Goal: Task Accomplishment & Management: Manage account settings

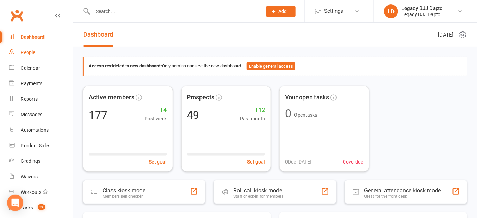
click at [28, 51] on div "People" at bounding box center [28, 53] width 15 height 6
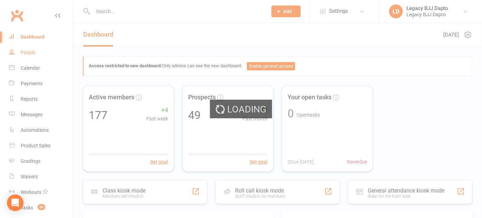
select select "100"
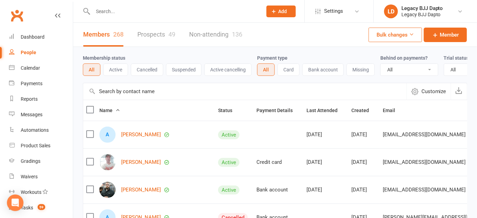
click at [133, 54] on div "Membership status All Active Cancelled Suspended Active cancelling" at bounding box center [170, 65] width 174 height 22
drag, startPoint x: 133, startPoint y: 54, endPoint x: 114, endPoint y: 57, distance: 19.6
click at [114, 57] on div "Membership status All Active Cancelled Suspended Active cancelling" at bounding box center [170, 65] width 174 height 22
click at [114, 57] on label "Membership status" at bounding box center [104, 58] width 42 height 6
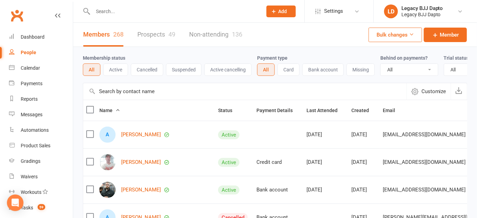
click at [114, 57] on label "Membership status" at bounding box center [104, 58] width 42 height 6
click at [113, 8] on input "text" at bounding box center [174, 12] width 167 height 10
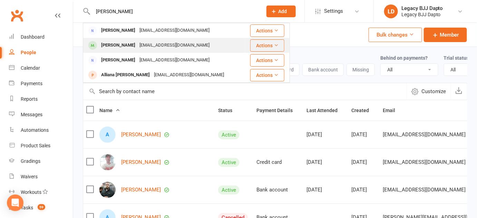
type input "ana"
click at [111, 46] on div "[PERSON_NAME]" at bounding box center [118, 45] width 38 height 10
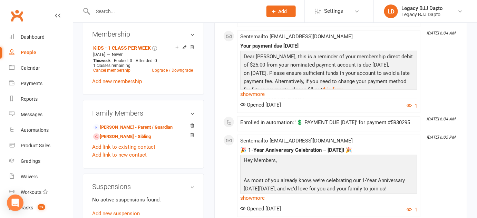
scroll to position [300, 0]
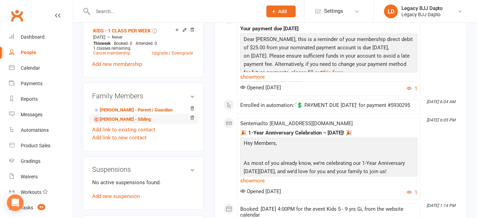
click at [148, 124] on li "Mateo Rios - Sibling" at bounding box center [143, 119] width 103 height 10
click at [129, 123] on link "Mateo Rios - Sibling" at bounding box center [122, 119] width 58 height 7
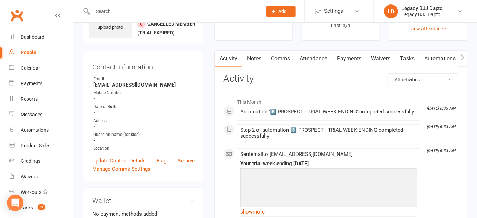
scroll to position [44, 0]
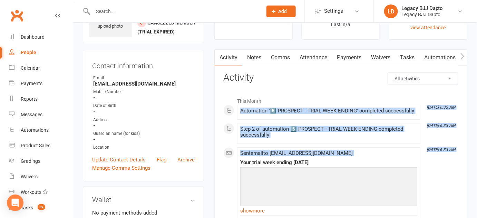
drag, startPoint x: 375, startPoint y: 91, endPoint x: 422, endPoint y: 155, distance: 79.6
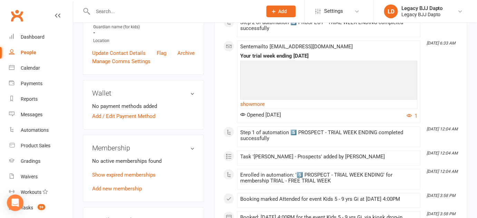
scroll to position [201, 0]
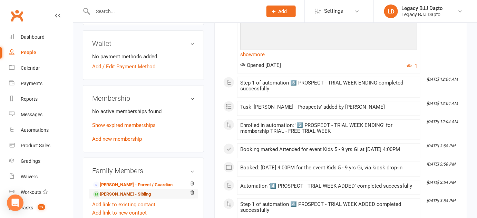
click at [119, 196] on link "Ana Rios - Sibling" at bounding box center [122, 194] width 58 height 7
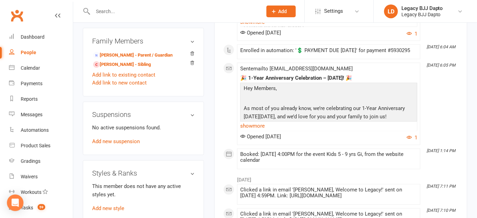
scroll to position [355, 0]
click at [150, 69] on li "Mateo Rios - Sibling" at bounding box center [143, 64] width 103 height 10
click at [133, 68] on link "Mateo Rios - Sibling" at bounding box center [122, 64] width 58 height 7
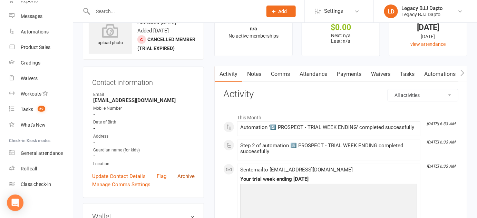
scroll to position [28, 0]
click at [186, 108] on div "Mobile Number" at bounding box center [144, 108] width 102 height 7
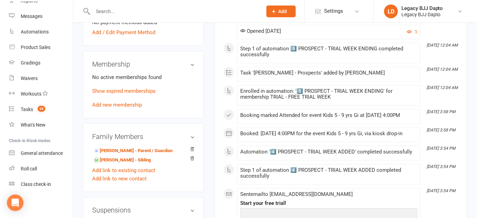
scroll to position [238, 0]
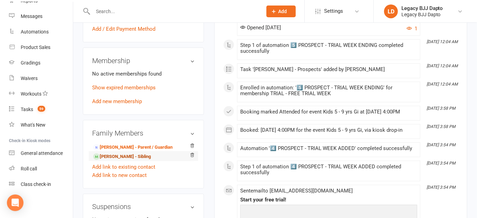
click at [130, 157] on link "Ana Rios - Sibling" at bounding box center [122, 156] width 58 height 7
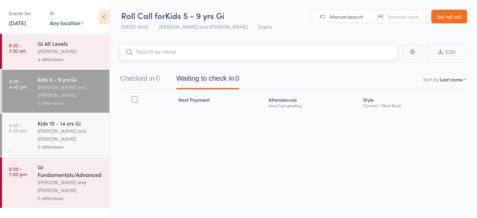
click at [141, 84] on button "Checked in 0" at bounding box center [140, 80] width 40 height 18
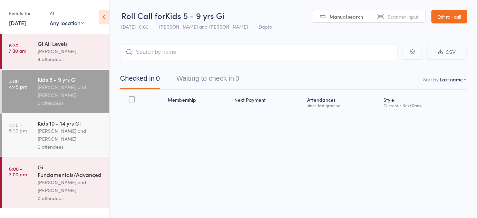
click at [455, 15] on link "Exit roll call" at bounding box center [450, 17] width 36 height 14
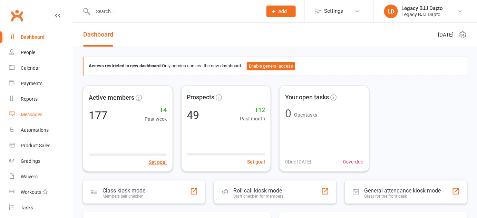
scroll to position [98, 0]
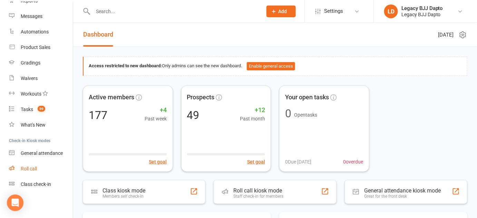
click at [23, 171] on div "Roll call" at bounding box center [29, 169] width 16 height 6
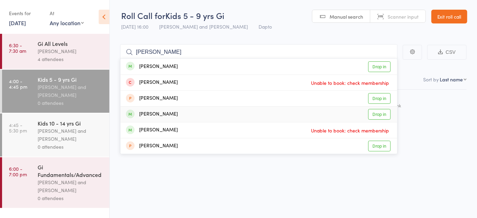
type input "liam"
click at [376, 116] on link "Drop in" at bounding box center [379, 114] width 22 height 11
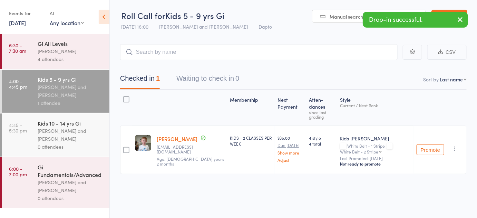
click at [169, 135] on link "Liam Marcysiak" at bounding box center [177, 138] width 41 height 7
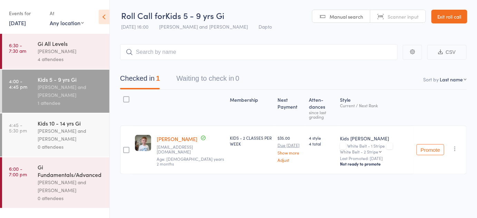
click at [450, 23] on link "Exit roll call" at bounding box center [450, 17] width 36 height 14
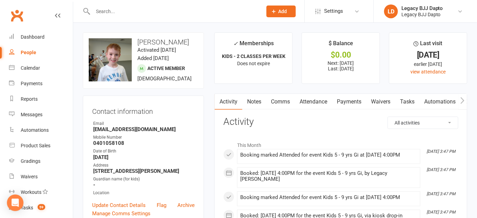
click at [390, 102] on link "Waivers" at bounding box center [380, 102] width 29 height 16
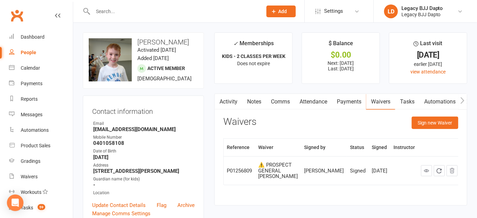
click at [310, 101] on link "Attendance" at bounding box center [313, 102] width 37 height 16
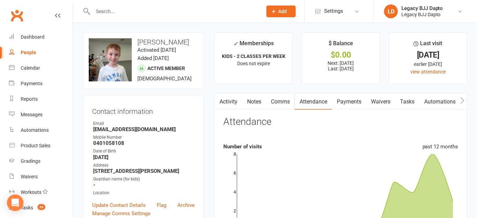
click at [359, 103] on link "Payments" at bounding box center [349, 102] width 34 height 16
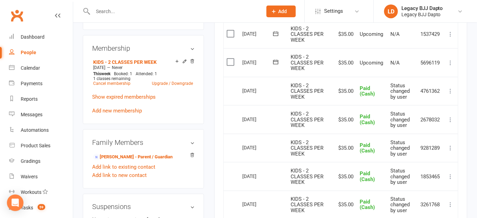
scroll to position [223, 0]
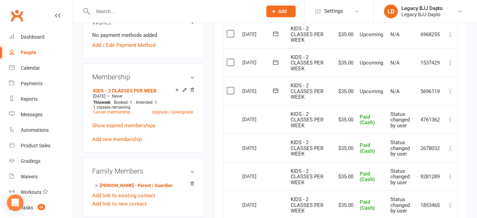
click at [453, 90] on icon at bounding box center [451, 91] width 7 height 7
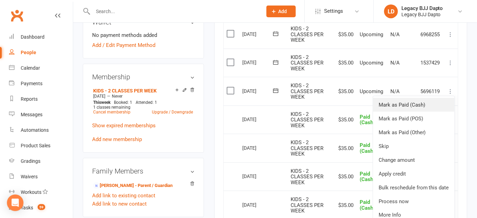
click at [390, 105] on link "Mark as Paid (Cash)" at bounding box center [413, 105] width 81 height 14
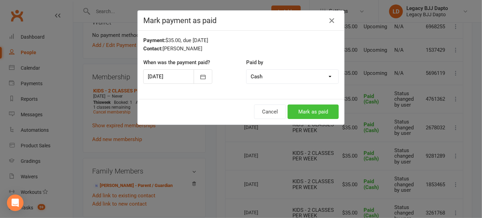
click at [313, 112] on button "Mark as paid" at bounding box center [313, 112] width 51 height 15
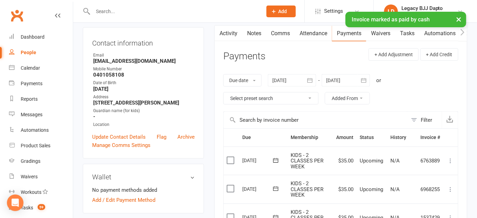
scroll to position [0, 0]
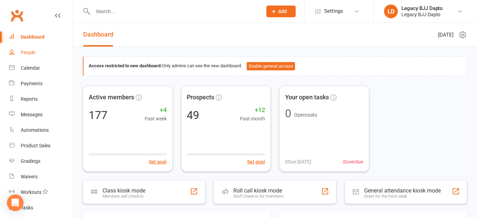
click at [31, 50] on div "People" at bounding box center [28, 53] width 15 height 6
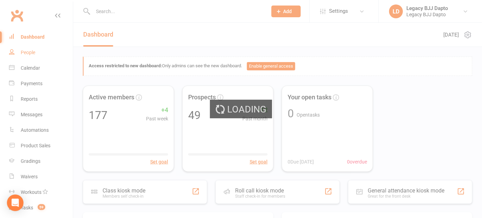
select select "100"
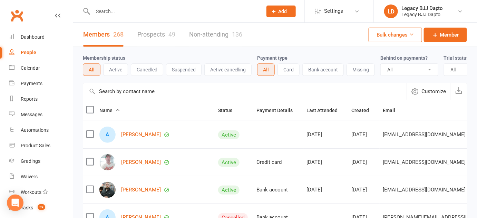
click at [151, 41] on link "Prospects 49" at bounding box center [156, 35] width 38 height 24
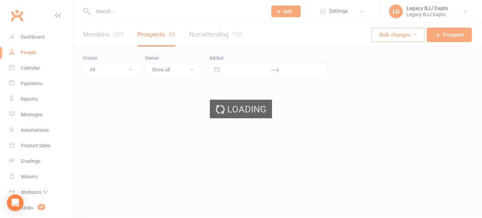
select select "100"
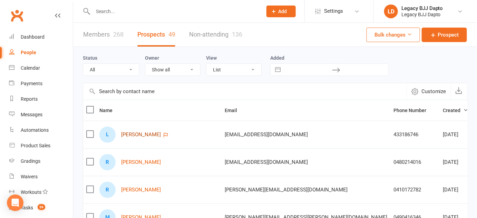
click at [136, 137] on link "Liam Burnett" at bounding box center [141, 135] width 40 height 6
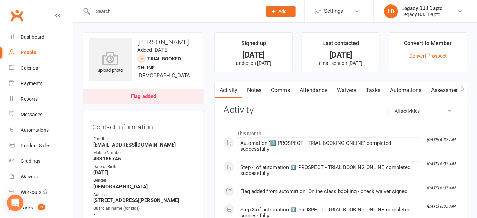
click at [349, 89] on link "Waivers" at bounding box center [346, 91] width 29 height 16
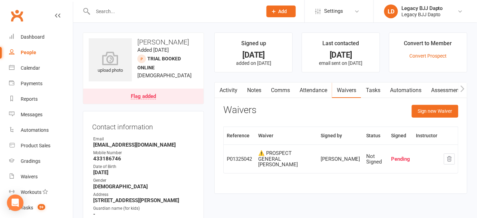
click at [23, 51] on div "People" at bounding box center [29, 53] width 16 height 6
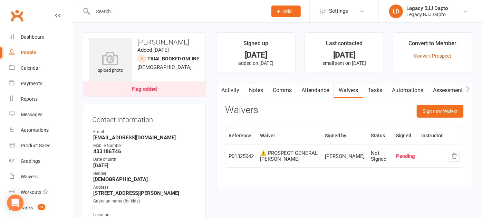
select select "100"
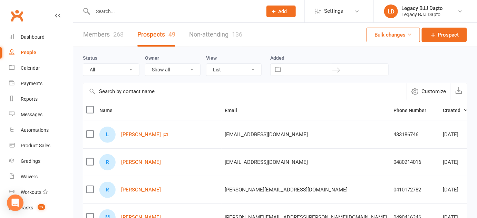
click at [195, 49] on div "Status All (No status set) (Invalid status) TRIAL BOOKED ONLINE FREE TRIAL ATTE…" at bounding box center [275, 65] width 385 height 36
drag, startPoint x: 195, startPoint y: 49, endPoint x: 292, endPoint y: 59, distance: 97.2
click at [292, 59] on div "Status All (No status set) (Invalid status) TRIAL BOOKED ONLINE FREE TRIAL ATTE…" at bounding box center [275, 65] width 385 height 36
click at [292, 59] on label "Added" at bounding box center [329, 58] width 118 height 6
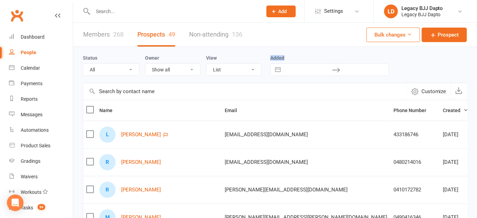
click at [292, 59] on label "Added" at bounding box center [329, 58] width 118 height 6
drag, startPoint x: 292, startPoint y: 59, endPoint x: 204, endPoint y: 49, distance: 87.9
click at [204, 49] on div "Status All (No status set) (Invalid status) TRIAL BOOKED ONLINE FREE TRIAL ATTE…" at bounding box center [275, 65] width 385 height 36
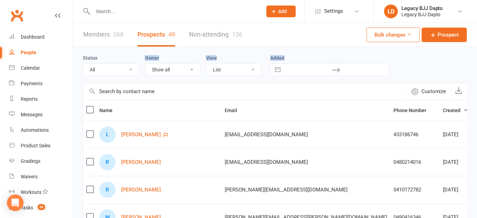
drag, startPoint x: 204, startPoint y: 49, endPoint x: 296, endPoint y: 48, distance: 91.5
click at [296, 48] on div "Status All (No status set) (Invalid status) TRIAL BOOKED ONLINE FREE TRIAL ATTE…" at bounding box center [275, 65] width 385 height 36
drag, startPoint x: 296, startPoint y: 48, endPoint x: 98, endPoint y: 53, distance: 197.6
click at [98, 53] on div "Status All (No status set) (Invalid status) TRIAL BOOKED ONLINE FREE TRIAL ATTE…" at bounding box center [275, 65] width 385 height 36
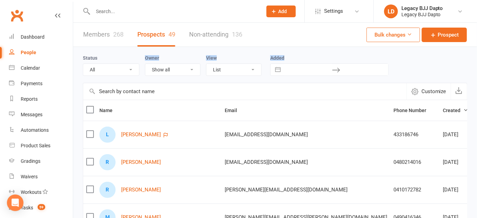
click at [98, 53] on div "Status All (No status set) (Invalid status) TRIAL BOOKED ONLINE FREE TRIAL ATTE…" at bounding box center [275, 65] width 385 height 36
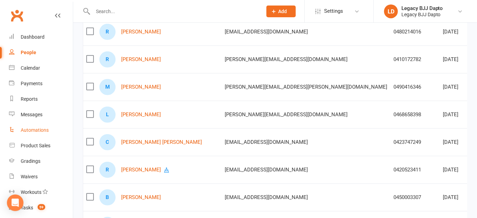
scroll to position [98, 0]
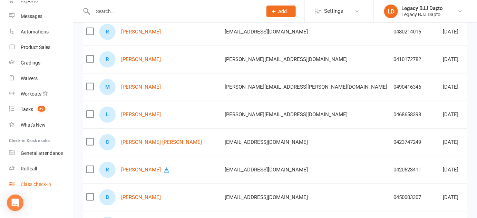
click at [28, 186] on div "Class check-in" at bounding box center [36, 185] width 30 height 6
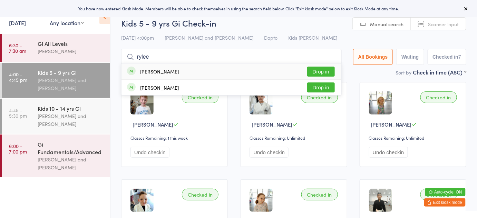
type input "rylee"
click at [312, 74] on button "Drop in" at bounding box center [321, 72] width 28 height 10
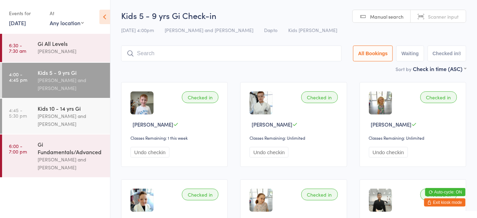
click at [444, 203] on button "Exit kiosk mode" at bounding box center [444, 203] width 41 height 8
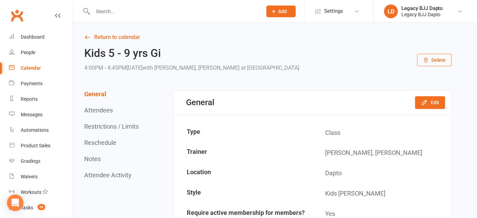
click at [106, 13] on input "text" at bounding box center [174, 12] width 167 height 10
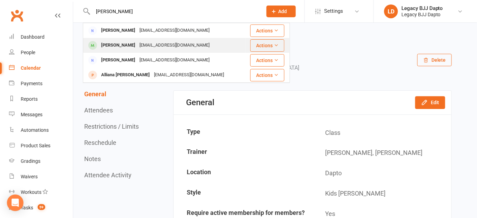
type input "ana"
click at [104, 44] on div "[PERSON_NAME]" at bounding box center [118, 45] width 38 height 10
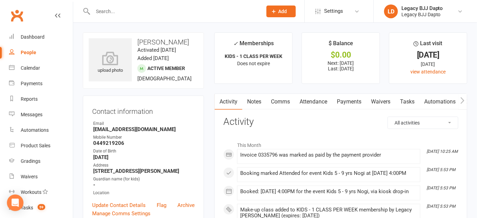
click at [104, 44] on div "upload photo" at bounding box center [110, 59] width 43 height 43
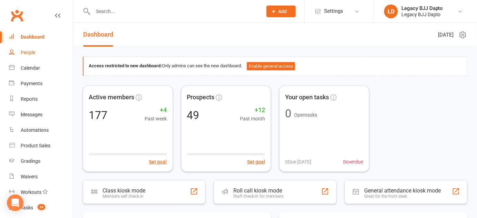
click at [36, 48] on link "People" at bounding box center [41, 53] width 64 height 16
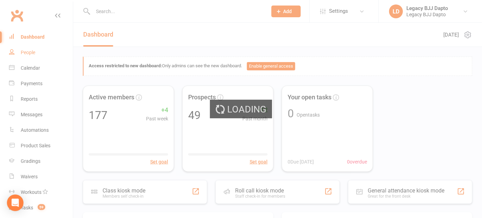
select select "100"
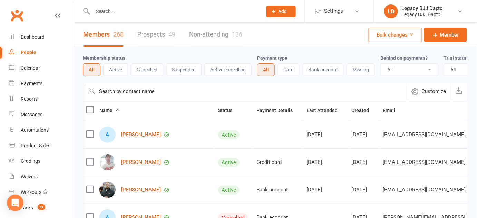
click at [151, 37] on link "Prospects 49" at bounding box center [156, 35] width 38 height 24
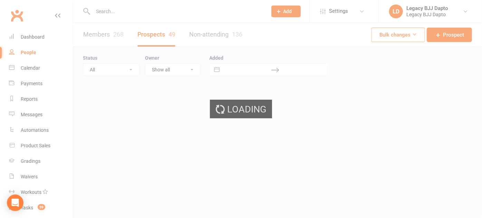
select select "100"
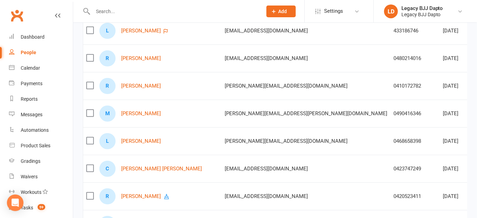
scroll to position [169, 0]
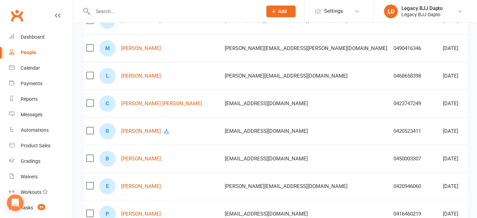
click at [157, 11] on input "text" at bounding box center [174, 12] width 167 height 10
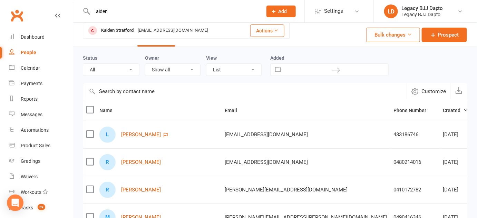
scroll to position [0, 0]
type input "aiden"
click at [118, 52] on div "Status All (No status set) (Invalid status) TRIAL BOOKED ONLINE FREE TRIAL ATTE…" at bounding box center [275, 65] width 385 height 36
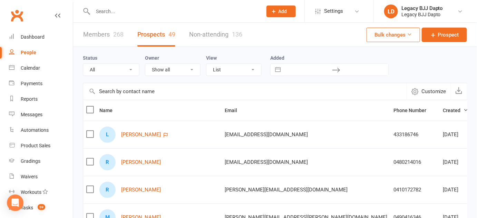
click at [112, 16] on input "text" at bounding box center [174, 12] width 167 height 10
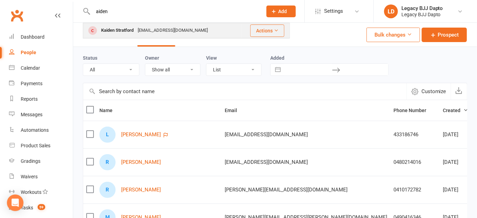
type input "aiden"
click at [121, 30] on div "Kaiden Stratford" at bounding box center [117, 31] width 37 height 10
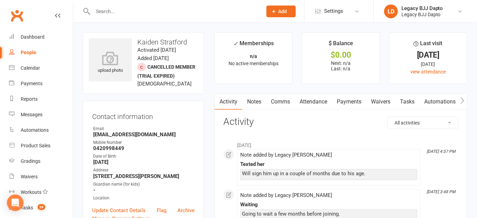
click at [51, 58] on link "People" at bounding box center [41, 53] width 64 height 16
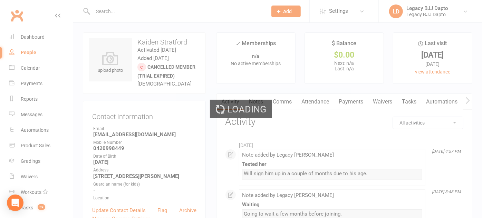
select select "100"
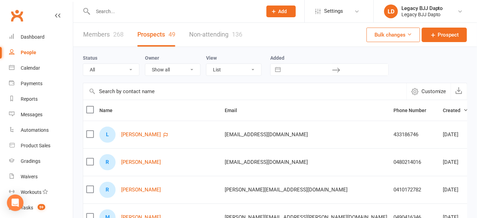
click at [105, 33] on link "Members 268" at bounding box center [103, 35] width 40 height 24
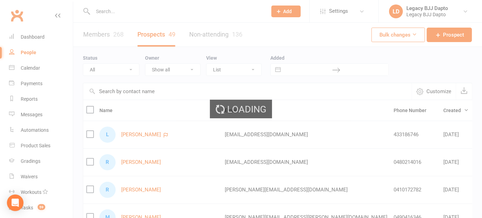
select select "100"
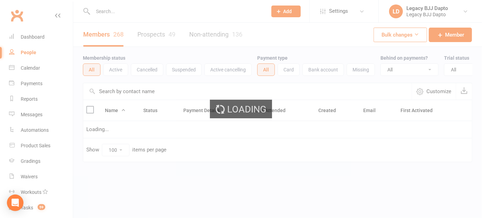
click at [119, 14] on ui-view "Prospect Member Non-attending contact Class / event Appointment Grading event T…" at bounding box center [241, 96] width 482 height 188
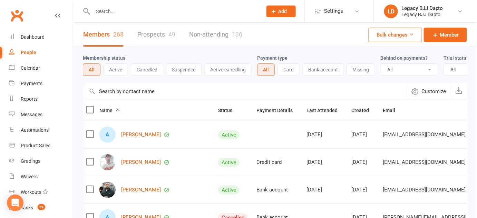
click at [119, 15] on input "text" at bounding box center [174, 12] width 167 height 10
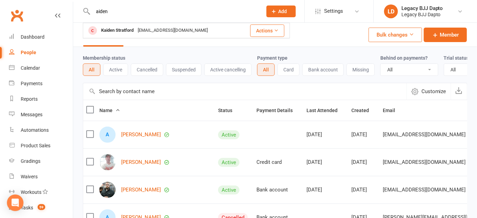
type input "aiden"
click at [136, 49] on div "Membership status All Active Cancelled Suspended Active cancelling Payment type…" at bounding box center [275, 65] width 385 height 36
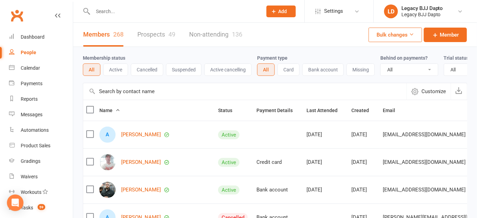
click at [126, 55] on div "Membership status All Active Cancelled Suspended Active cancelling" at bounding box center [170, 65] width 174 height 22
click at [126, 57] on div "Membership status All Active Cancelled Suspended Active cancelling" at bounding box center [170, 65] width 174 height 22
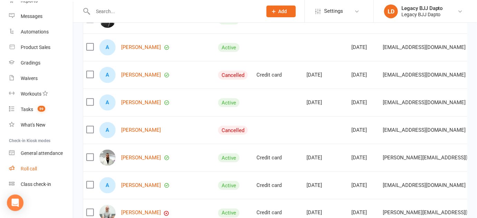
scroll to position [226, 0]
click at [28, 186] on div "Class check-in" at bounding box center [36, 185] width 30 height 6
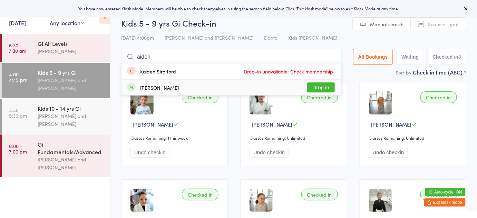
type input "aiden"
click at [316, 86] on button "Drop in" at bounding box center [321, 88] width 28 height 10
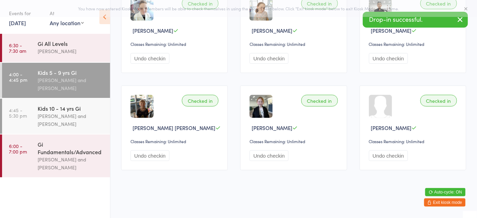
scroll to position [191, 0]
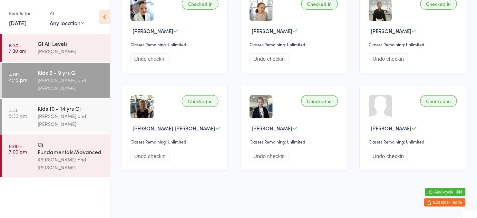
click at [438, 200] on button "Exit kiosk mode" at bounding box center [444, 203] width 41 height 8
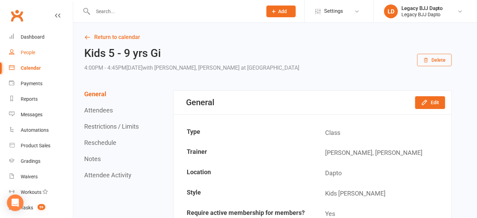
click at [33, 46] on link "People" at bounding box center [41, 53] width 64 height 16
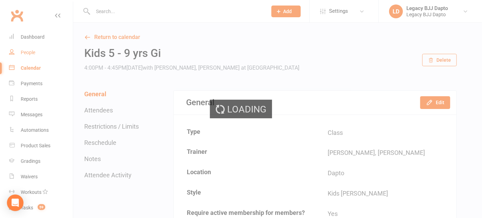
select select "100"
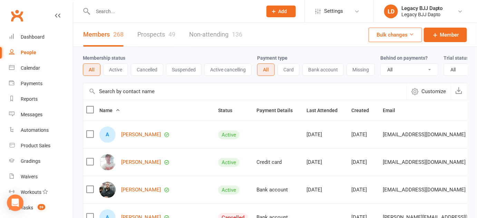
click at [126, 12] on input "text" at bounding box center [174, 12] width 167 height 10
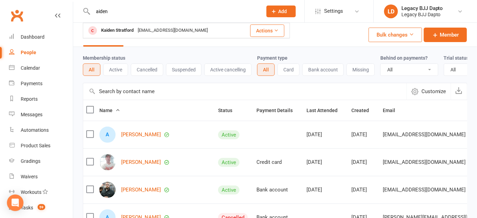
type input "aiden"
click at [122, 48] on div "Membership status All Active Cancelled Suspended Active cancelling Payment type…" at bounding box center [275, 65] width 385 height 36
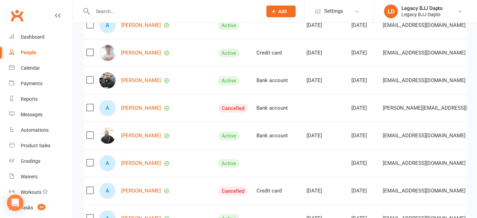
scroll to position [110, 0]
click at [128, 166] on link "[PERSON_NAME]" at bounding box center [141, 163] width 40 height 6
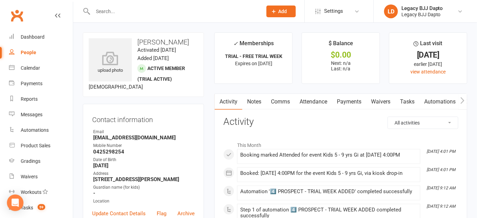
scroll to position [98, 0]
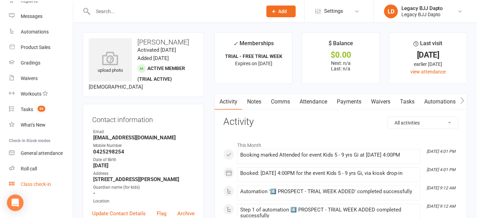
click at [35, 182] on div "Class check-in" at bounding box center [36, 185] width 30 height 6
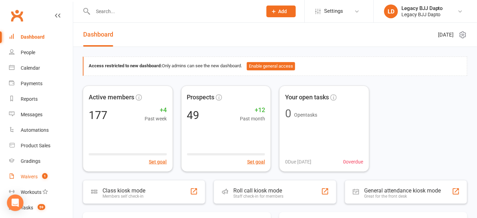
click at [17, 180] on link "Waivers 1" at bounding box center [41, 177] width 64 height 16
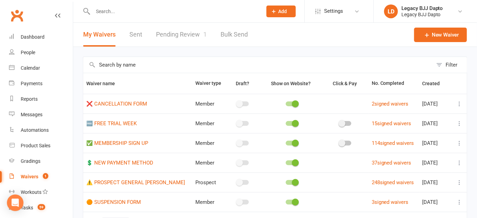
click at [177, 33] on link "Pending Review 1" at bounding box center [181, 35] width 51 height 24
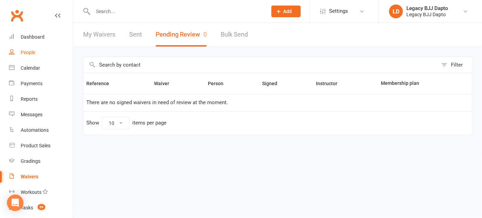
click at [51, 57] on link "People" at bounding box center [41, 53] width 64 height 16
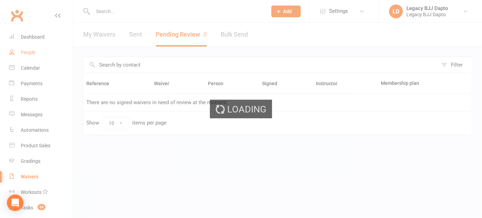
select select "100"
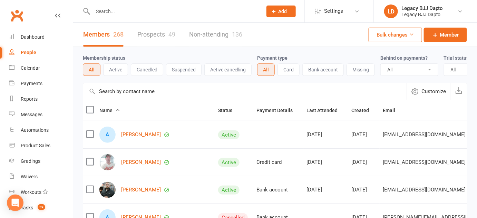
drag, startPoint x: 51, startPoint y: 57, endPoint x: 77, endPoint y: 55, distance: 25.7
click at [133, 59] on div "Membership status All Active Cancelled Suspended Active cancelling" at bounding box center [170, 65] width 174 height 22
drag, startPoint x: 133, startPoint y: 59, endPoint x: 91, endPoint y: 58, distance: 41.5
click at [91, 58] on div "Membership status All Active Cancelled Suspended Active cancelling" at bounding box center [170, 65] width 174 height 22
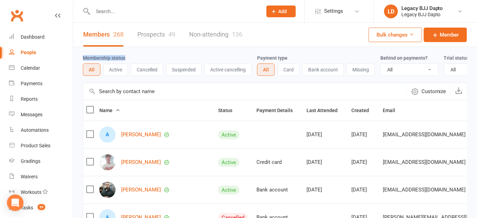
click at [147, 56] on div "Membership status All Active Cancelled Suspended Active cancelling" at bounding box center [170, 65] width 174 height 22
click at [54, 65] on link "Calendar" at bounding box center [41, 68] width 64 height 16
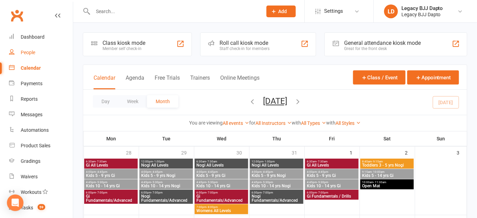
click at [16, 47] on link "People" at bounding box center [41, 53] width 64 height 16
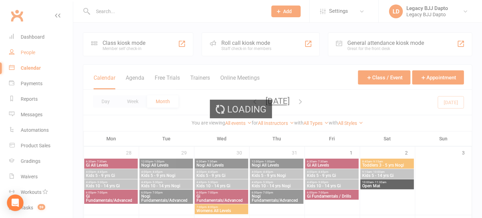
select select "100"
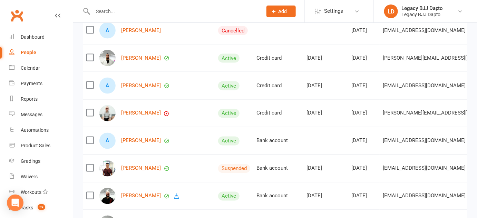
scroll to position [326, 0]
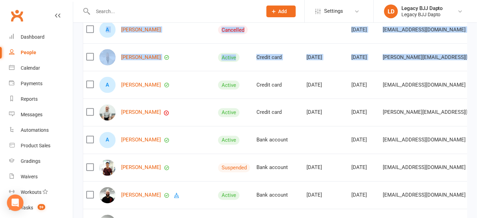
drag, startPoint x: 79, startPoint y: 146, endPoint x: 105, endPoint y: 99, distance: 53.5
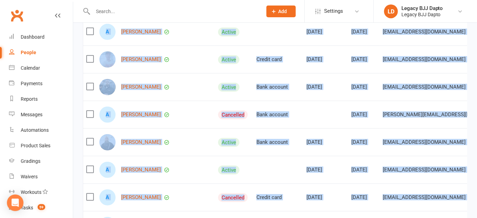
scroll to position [0, 0]
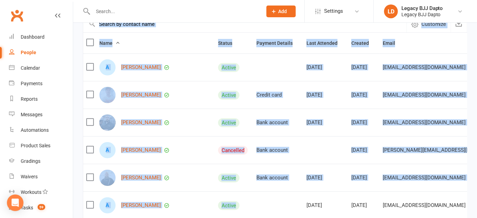
drag, startPoint x: 80, startPoint y: 88, endPoint x: 212, endPoint y: 223, distance: 188.3
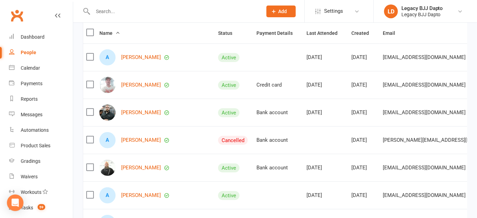
scroll to position [0, 0]
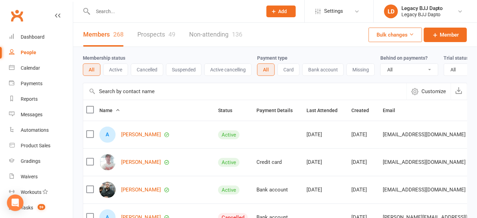
click at [324, 55] on div "Payment type All Card Bank account Missing" at bounding box center [318, 65] width 123 height 22
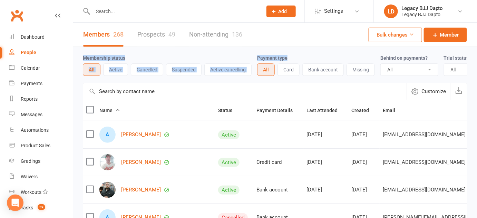
drag, startPoint x: 324, startPoint y: 55, endPoint x: 245, endPoint y: 50, distance: 78.9
click at [245, 50] on div "Membership status All Active Cancelled Suspended Active cancelling Payment type…" at bounding box center [275, 65] width 385 height 36
drag, startPoint x: 245, startPoint y: 50, endPoint x: 292, endPoint y: 52, distance: 47.4
click at [292, 52] on div "Membership status All Active Cancelled Suspended Active cancelling Payment type…" at bounding box center [275, 65] width 385 height 36
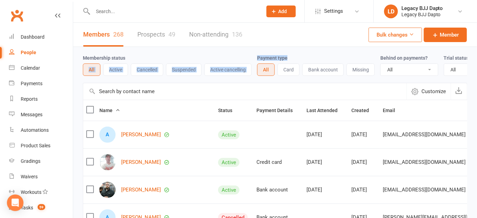
click at [292, 52] on div "Membership status All Active Cancelled Suspended Active cancelling Payment type…" at bounding box center [275, 65] width 385 height 36
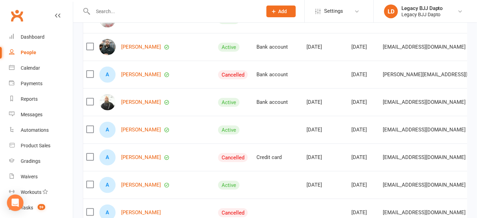
scroll to position [202, 0]
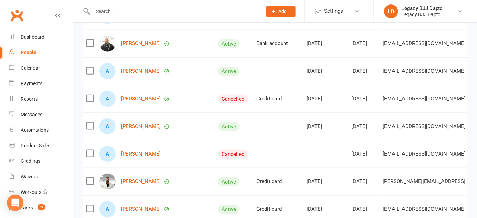
click at [100, 9] on input "text" at bounding box center [174, 12] width 167 height 10
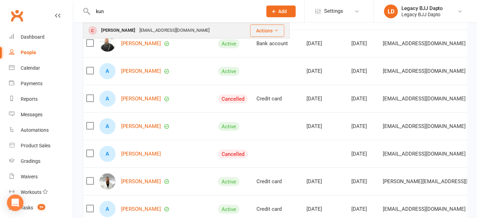
type input "kun"
click at [105, 33] on div "Kunwar Singh" at bounding box center [118, 31] width 38 height 10
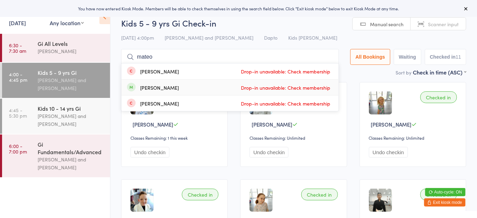
type input "mateo"
click at [435, 208] on div "Checked in [PERSON_NAME] Classes Remaining: Unlimited Undo checkin" at bounding box center [413, 222] width 107 height 85
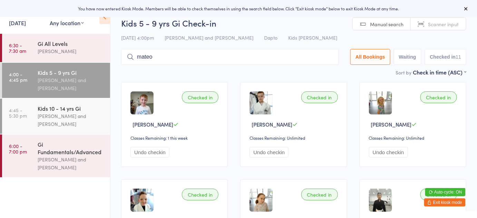
click at [433, 201] on button "Exit kiosk mode" at bounding box center [444, 203] width 41 height 8
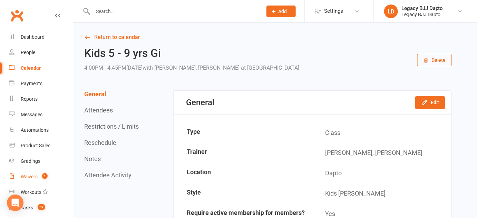
click at [39, 176] on count-badge "1" at bounding box center [43, 177] width 9 height 6
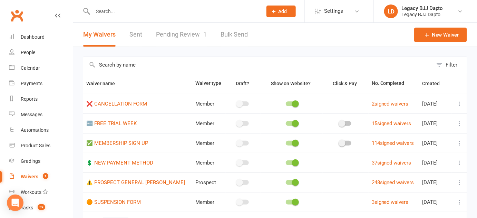
click at [179, 26] on link "Pending Review 1" at bounding box center [181, 35] width 51 height 24
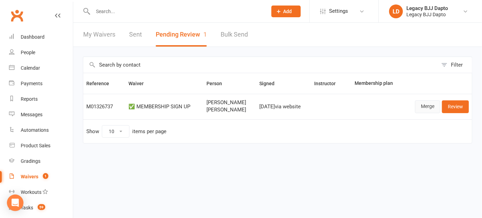
click at [433, 107] on link "Merge" at bounding box center [427, 106] width 25 height 12
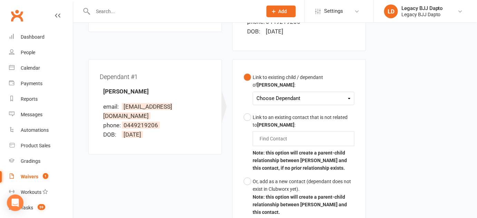
scroll to position [171, 0]
click at [292, 94] on div "Choose Dependant" at bounding box center [304, 98] width 94 height 9
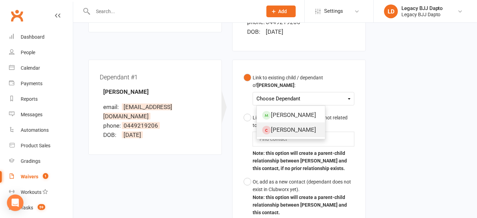
click at [275, 123] on link "Mateo Rios" at bounding box center [291, 130] width 68 height 15
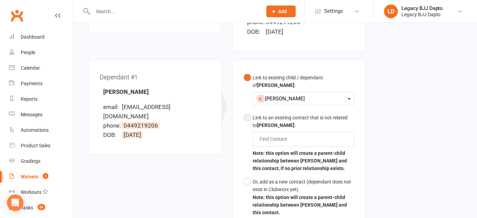
scroll to position [308, 0]
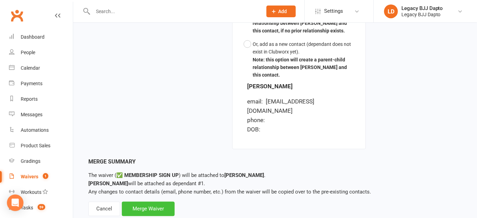
click at [136, 202] on div "Merge Waiver" at bounding box center [148, 209] width 53 height 15
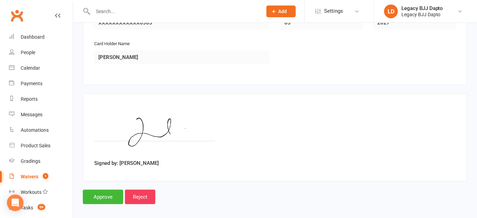
scroll to position [1002, 0]
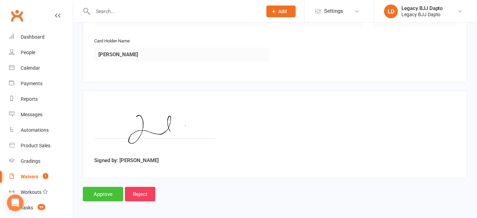
click at [110, 192] on input "Approve" at bounding box center [103, 194] width 40 height 15
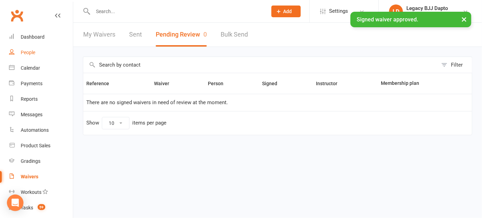
click at [32, 50] on div "People" at bounding box center [28, 53] width 15 height 6
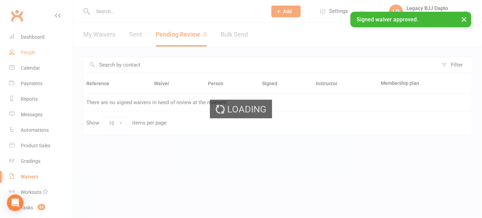
select select "100"
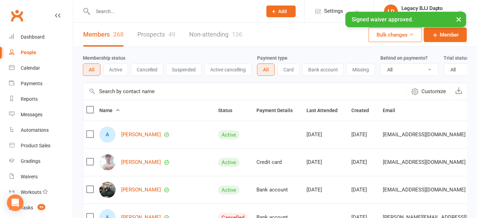
click at [126, 12] on div "× Signed waiver approved." at bounding box center [234, 12] width 468 height 0
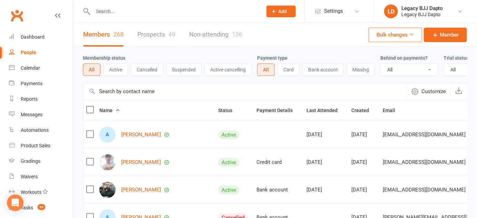
click at [121, 10] on input "text" at bounding box center [174, 12] width 167 height 10
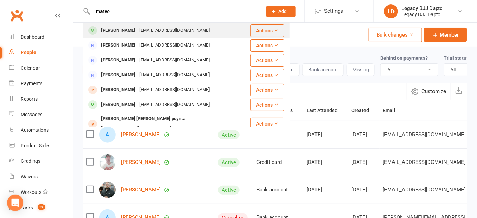
type input "mateo"
click at [108, 28] on div "Mateo Rios" at bounding box center [118, 31] width 38 height 10
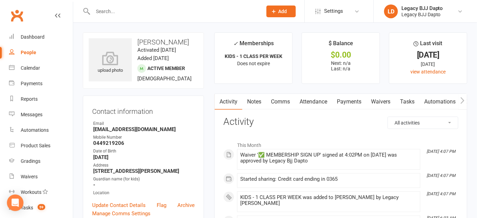
click at [366, 106] on link "Payments" at bounding box center [349, 102] width 34 height 16
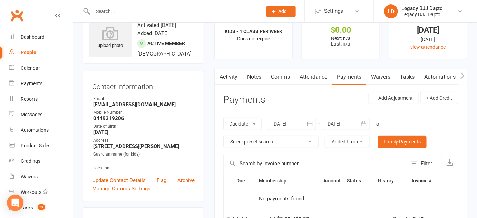
scroll to position [14, 0]
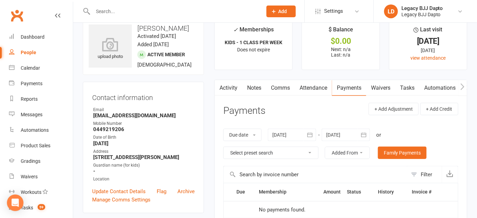
click at [326, 77] on main "✓ Memberships KIDS - 1 CLASS PER WEEK Does not expire $ Balance $0.00 Next: n/a…" at bounding box center [340, 182] width 263 height 327
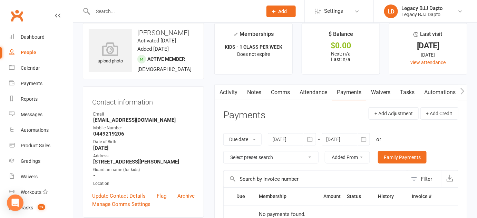
scroll to position [0, 0]
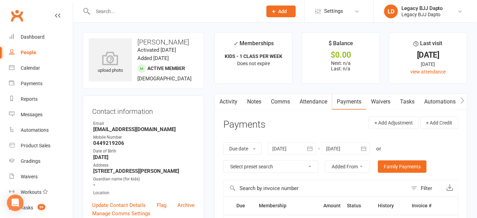
click at [192, 10] on input "text" at bounding box center [174, 12] width 167 height 10
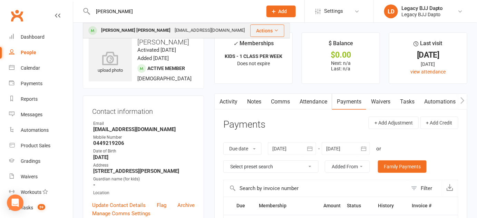
type input "ryken"
click at [127, 29] on div "[PERSON_NAME] [PERSON_NAME]" at bounding box center [136, 31] width 74 height 10
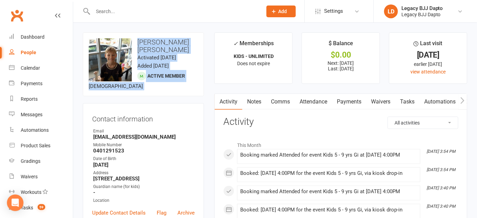
drag, startPoint x: 144, startPoint y: 28, endPoint x: 170, endPoint y: 79, distance: 56.8
click at [170, 79] on div "upload photo change photo Ryken Williams Activated 7 March, 2025 Added 7 March,…" at bounding box center [143, 64] width 121 height 64
drag, startPoint x: 170, startPoint y: 79, endPoint x: 147, endPoint y: 33, distance: 50.7
click at [147, 33] on div "upload photo change photo Ryken Williams Activated 7 March, 2025 Added 7 March,…" at bounding box center [143, 64] width 121 height 64
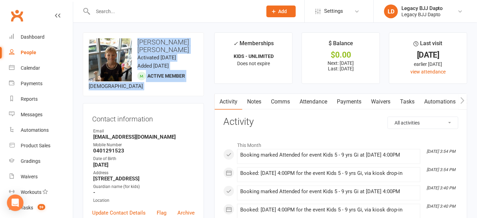
click at [147, 33] on div "upload photo change photo Ryken Williams Activated 7 March, 2025 Added 7 March,…" at bounding box center [143, 64] width 121 height 64
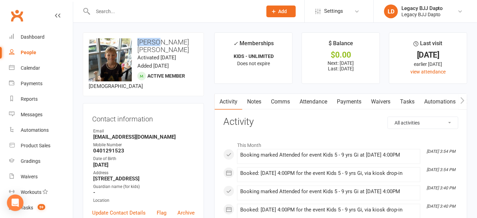
click at [147, 33] on div "upload photo change photo Ryken Williams Activated 7 March, 2025 Added 7 March,…" at bounding box center [143, 64] width 121 height 64
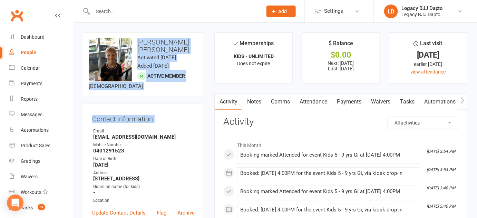
drag, startPoint x: 147, startPoint y: 33, endPoint x: 165, endPoint y: 92, distance: 60.5
click at [165, 92] on contact-information "upload photo change photo Ryken Williams Activated 7 March, 2025 Added 7 March,…" at bounding box center [143, 133] width 121 height 202
drag, startPoint x: 165, startPoint y: 92, endPoint x: 152, endPoint y: 30, distance: 62.9
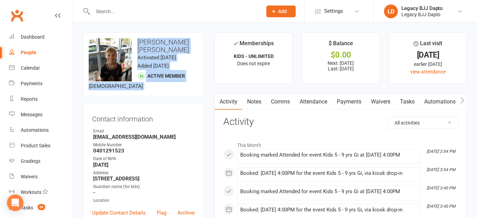
drag, startPoint x: 152, startPoint y: 30, endPoint x: 168, endPoint y: 78, distance: 50.3
click at [168, 78] on div "upload photo change photo Ryken Williams Activated 7 March, 2025 Added 7 March,…" at bounding box center [143, 64] width 121 height 64
drag, startPoint x: 168, startPoint y: 78, endPoint x: 139, endPoint y: 38, distance: 48.7
click at [139, 38] on div "upload photo change photo Ryken Williams Activated 7 March, 2025 Added 7 March,…" at bounding box center [143, 64] width 121 height 64
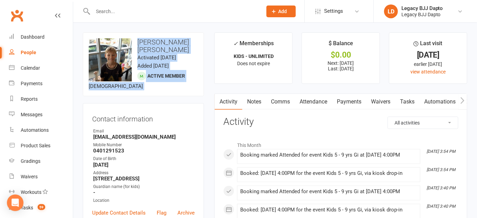
click at [139, 38] on h3 "[PERSON_NAME] [PERSON_NAME]" at bounding box center [143, 45] width 109 height 15
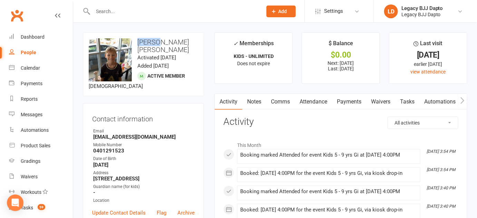
click at [139, 38] on h3 "[PERSON_NAME] [PERSON_NAME]" at bounding box center [143, 45] width 109 height 15
click at [141, 32] on div "upload photo change photo Ryken Williams Activated 7 March, 2025 Added 7 March,…" at bounding box center [143, 64] width 121 height 64
click at [140, 33] on div "upload photo change photo Ryken Williams Activated 7 March, 2025 Added 7 March,…" at bounding box center [143, 64] width 121 height 64
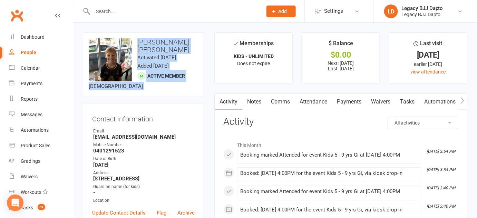
drag, startPoint x: 140, startPoint y: 33, endPoint x: 177, endPoint y: 86, distance: 64.6
click at [177, 86] on div "upload photo change photo Ryken Williams Activated 7 March, 2025 Added 7 March,…" at bounding box center [143, 64] width 121 height 64
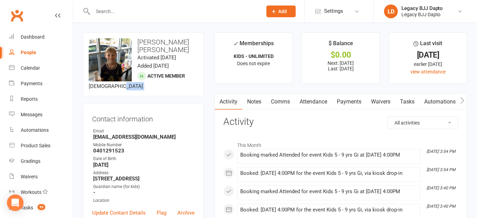
click at [177, 86] on div "upload photo change photo Ryken Williams Activated 7 March, 2025 Added 7 March,…" at bounding box center [143, 64] width 121 height 64
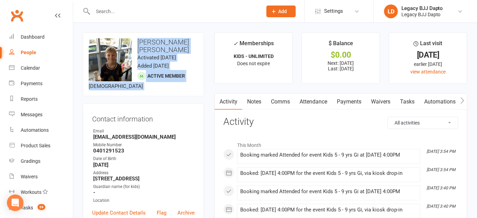
drag, startPoint x: 177, startPoint y: 86, endPoint x: 132, endPoint y: 38, distance: 66.0
click at [132, 38] on div "upload photo change photo Ryken Williams Activated 7 March, 2025 Added 7 March,…" at bounding box center [143, 64] width 121 height 64
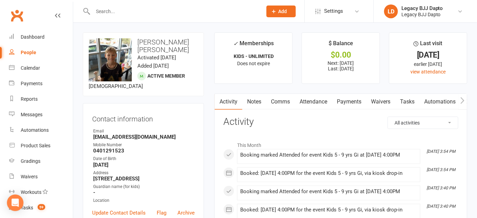
click at [171, 62] on div "upload photo change photo Ryken Williams Activated 7 March, 2025 Added 7 March,…" at bounding box center [143, 64] width 121 height 64
drag, startPoint x: 171, startPoint y: 62, endPoint x: 182, endPoint y: 85, distance: 25.3
click at [182, 85] on div "upload photo change photo Ryken Williams Activated 7 March, 2025 Added 7 March,…" at bounding box center [143, 64] width 121 height 64
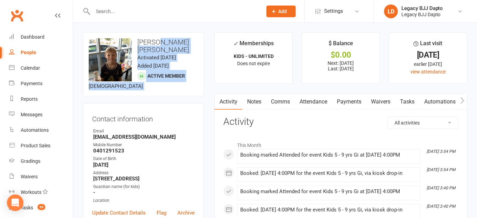
drag, startPoint x: 182, startPoint y: 85, endPoint x: 175, endPoint y: 39, distance: 46.5
click at [175, 39] on div "upload photo change photo Ryken Williams Activated 7 March, 2025 Added 7 March,…" at bounding box center [143, 64] width 121 height 64
click at [175, 39] on h3 "[PERSON_NAME] [PERSON_NAME]" at bounding box center [143, 45] width 109 height 15
drag, startPoint x: 175, startPoint y: 39, endPoint x: 171, endPoint y: 72, distance: 33.4
click at [171, 72] on div "upload photo change photo Ryken Williams Activated 7 March, 2025 Added 7 March,…" at bounding box center [143, 64] width 121 height 64
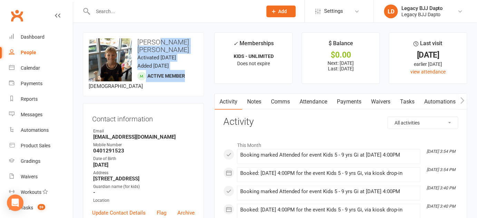
click at [171, 72] on div "upload photo change photo Ryken Williams Activated 7 March, 2025 Added 7 March,…" at bounding box center [143, 64] width 121 height 64
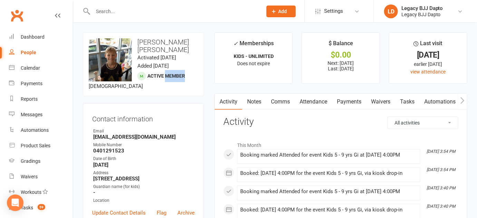
click at [171, 72] on div "upload photo change photo Ryken Williams Activated 7 March, 2025 Added 7 March,…" at bounding box center [143, 64] width 121 height 64
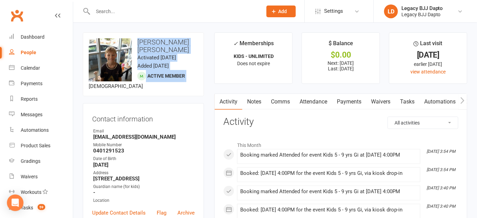
drag, startPoint x: 171, startPoint y: 72, endPoint x: 163, endPoint y: 40, distance: 33.3
click at [163, 40] on div "upload photo change photo Ryken Williams Activated 7 March, 2025 Added 7 March,…" at bounding box center [143, 64] width 121 height 64
click at [163, 40] on h3 "[PERSON_NAME] [PERSON_NAME]" at bounding box center [143, 45] width 109 height 15
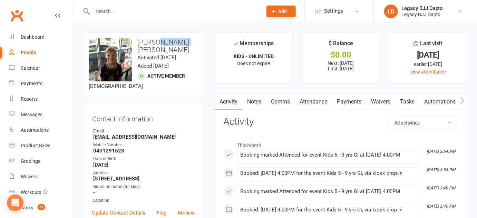
click at [163, 40] on h3 "[PERSON_NAME] [PERSON_NAME]" at bounding box center [143, 45] width 109 height 15
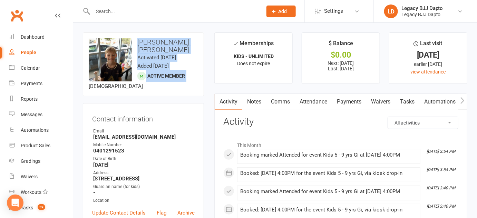
drag, startPoint x: 163, startPoint y: 40, endPoint x: 171, endPoint y: 68, distance: 28.8
click at [171, 68] on div "upload photo change photo Ryken Williams Activated 7 March, 2025 Added 7 March,…" at bounding box center [143, 64] width 121 height 64
click at [171, 73] on span "Active member" at bounding box center [166, 76] width 38 height 6
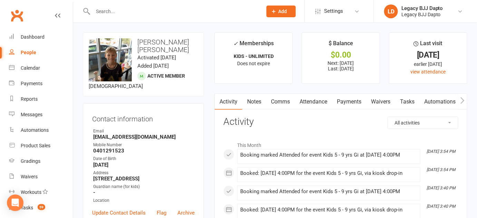
click at [217, 51] on li "✓ Memberships KIDS - UNLIMITED Does not expire" at bounding box center [253, 57] width 78 height 51
drag, startPoint x: 217, startPoint y: 51, endPoint x: 260, endPoint y: 73, distance: 47.9
click at [260, 73] on li "✓ Memberships KIDS - UNLIMITED Does not expire" at bounding box center [253, 57] width 78 height 51
click at [286, 63] on p "Does not expire" at bounding box center [253, 64] width 65 height 6
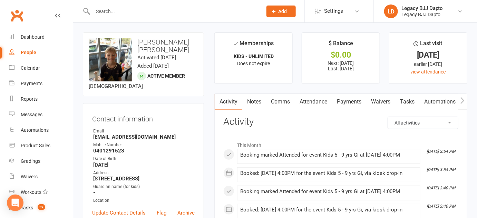
click at [241, 36] on li "✓ Memberships KIDS - UNLIMITED Does not expire" at bounding box center [253, 57] width 78 height 51
click at [242, 37] on li "✓ Memberships KIDS - UNLIMITED Does not expire" at bounding box center [253, 57] width 78 height 51
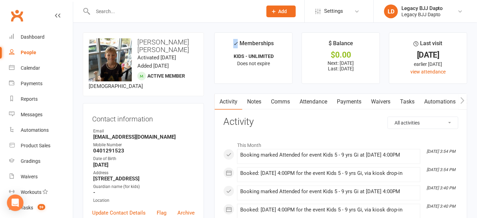
click at [242, 37] on li "✓ Memberships KIDS - UNLIMITED Does not expire" at bounding box center [253, 57] width 78 height 51
drag, startPoint x: 242, startPoint y: 38, endPoint x: 251, endPoint y: 47, distance: 12.5
click at [251, 47] on li "✓ Memberships KIDS - UNLIMITED Does not expire" at bounding box center [253, 57] width 78 height 51
click at [202, 46] on div "upload photo change photo Ryken Williams Activated 7 March, 2025 Added 7 March,…" at bounding box center [143, 64] width 121 height 64
click at [116, 12] on input "text" at bounding box center [174, 12] width 167 height 10
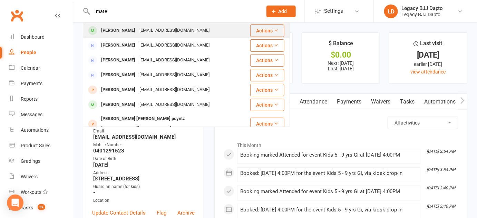
type input "mate"
click at [104, 30] on div "Mateo Rios" at bounding box center [118, 31] width 38 height 10
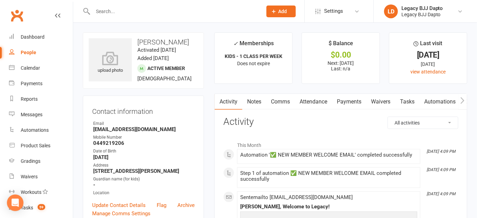
click at [146, 11] on input "text" at bounding box center [174, 12] width 167 height 10
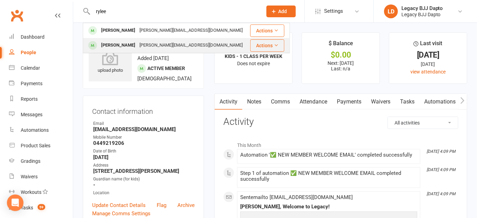
type input "rylee"
click at [110, 45] on div "[PERSON_NAME]" at bounding box center [118, 45] width 38 height 10
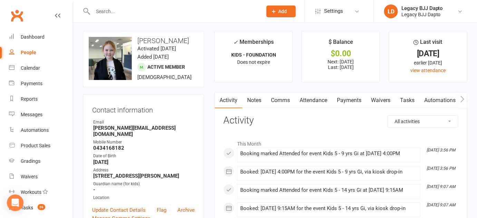
scroll to position [2, 0]
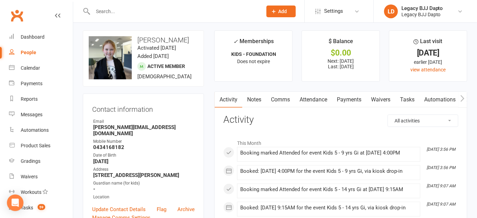
click at [147, 11] on input "text" at bounding box center [174, 12] width 167 height 10
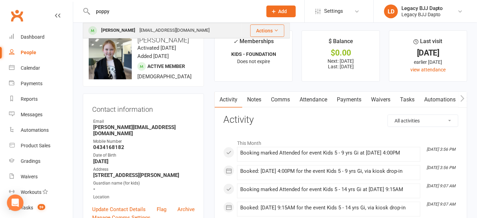
type input "poppy"
click at [117, 35] on div "Poppy Madgwick" at bounding box center [118, 31] width 38 height 10
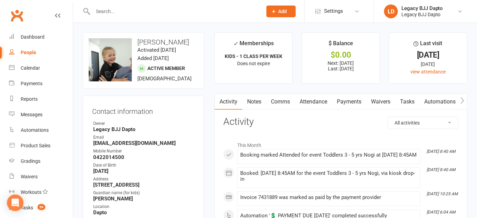
click at [381, 101] on link "Waivers" at bounding box center [380, 102] width 29 height 16
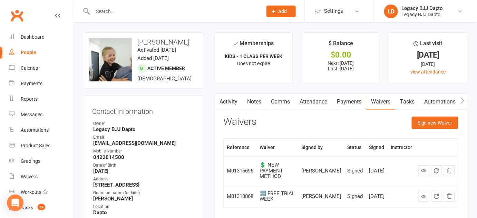
click at [121, 12] on input "text" at bounding box center [174, 12] width 167 height 10
click at [27, 47] on link "People" at bounding box center [41, 53] width 64 height 16
select select "100"
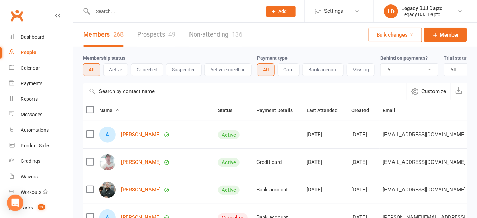
click at [145, 43] on link "Prospects 49" at bounding box center [156, 35] width 38 height 24
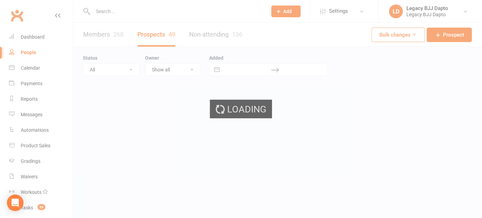
select select "100"
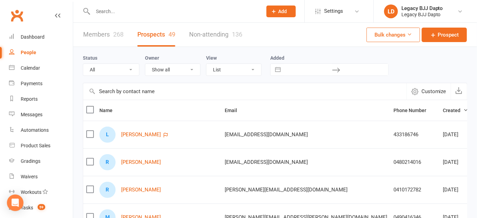
click at [131, 51] on div "Status All (No status set) (Invalid status) TRIAL BOOKED ONLINE FREE TRIAL ATTE…" at bounding box center [275, 65] width 385 height 36
click at [125, 10] on input "text" at bounding box center [174, 12] width 167 height 10
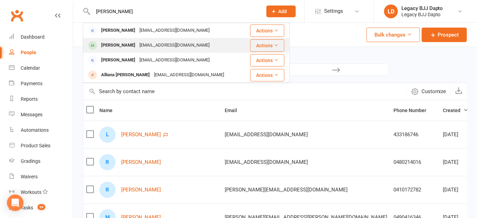
type input "ana"
click at [106, 42] on div "[PERSON_NAME]" at bounding box center [118, 45] width 38 height 10
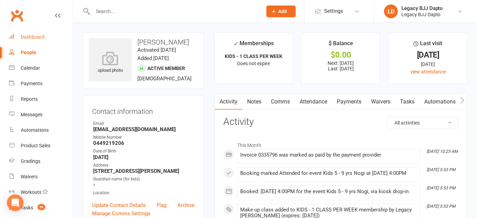
click at [46, 42] on link "Dashboard" at bounding box center [41, 37] width 64 height 16
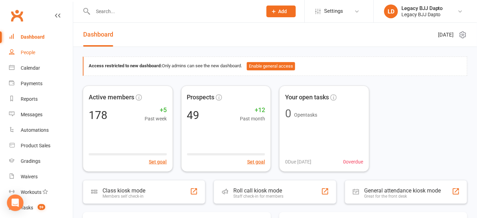
click at [38, 53] on link "People" at bounding box center [41, 53] width 64 height 16
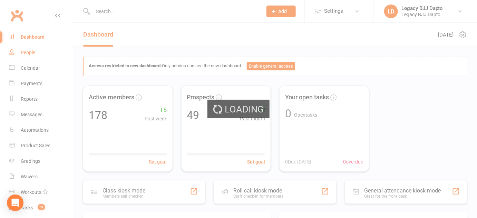
select select "100"
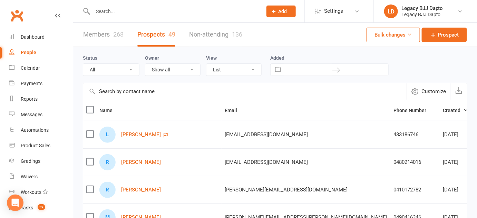
click at [164, 57] on div "Owner Show all Tiana Taylor-de Jonge Siina-Karoliina Suominen Legacy BJJ Dapto …" at bounding box center [175, 65] width 61 height 22
drag, startPoint x: 164, startPoint y: 57, endPoint x: 97, endPoint y: 53, distance: 67.1
click at [97, 53] on div "Status All (No status set) (Invalid status) TRIAL BOOKED ONLINE FREE TRIAL ATTE…" at bounding box center [275, 65] width 385 height 36
click at [114, 52] on div "Status All (No status set) (Invalid status) TRIAL BOOKED ONLINE FREE TRIAL ATTE…" at bounding box center [275, 65] width 385 height 36
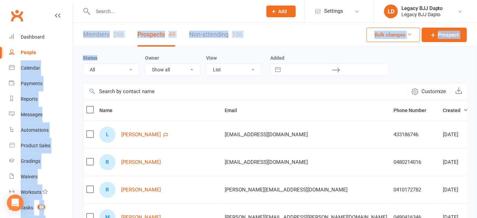
drag, startPoint x: 114, startPoint y: 52, endPoint x: 70, endPoint y: 55, distance: 43.9
click at [84, 53] on div "Status All (No status set) (Invalid status) TRIAL BOOKED ONLINE FREE TRIAL ATTE…" at bounding box center [275, 65] width 385 height 36
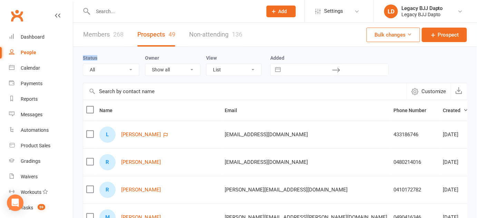
click at [84, 53] on div "Status All (No status set) (Invalid status) TRIAL BOOKED ONLINE FREE TRIAL ATTE…" at bounding box center [275, 65] width 385 height 36
drag, startPoint x: 84, startPoint y: 53, endPoint x: 281, endPoint y: 50, distance: 197.2
click at [281, 50] on div "Status All (No status set) (Invalid status) TRIAL BOOKED ONLINE FREE TRIAL ATTE…" at bounding box center [275, 65] width 385 height 36
click at [280, 49] on div "Status All (No status set) (Invalid status) TRIAL BOOKED ONLINE FREE TRIAL ATTE…" at bounding box center [275, 65] width 385 height 36
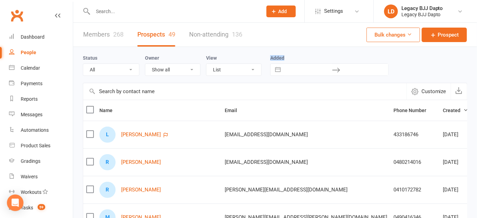
drag, startPoint x: 280, startPoint y: 49, endPoint x: 286, endPoint y: 60, distance: 13.1
click at [286, 60] on div "Status All (No status set) (Invalid status) TRIAL BOOKED ONLINE FREE TRIAL ATTE…" at bounding box center [275, 65] width 385 height 36
click at [295, 54] on div "Status All (No status set) (Invalid status) TRIAL BOOKED ONLINE FREE TRIAL ATTE…" at bounding box center [275, 65] width 385 height 22
click at [91, 51] on div "Status All (No status set) (Invalid status) TRIAL BOOKED ONLINE FREE TRIAL ATTE…" at bounding box center [275, 65] width 385 height 36
drag, startPoint x: 91, startPoint y: 51, endPoint x: 297, endPoint y: 55, distance: 205.8
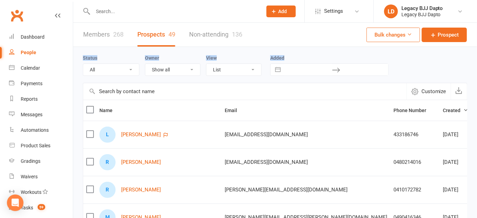
click at [297, 55] on div "Status All (No status set) (Invalid status) TRIAL BOOKED ONLINE FREE TRIAL ATTE…" at bounding box center [275, 65] width 385 height 36
click at [297, 55] on div "Status All (No status set) (Invalid status) TRIAL BOOKED ONLINE FREE TRIAL ATTE…" at bounding box center [275, 65] width 385 height 22
drag, startPoint x: 297, startPoint y: 55, endPoint x: 256, endPoint y: 56, distance: 41.1
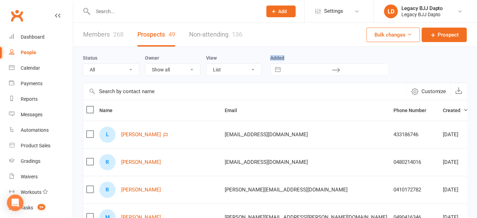
click at [256, 56] on div "Status All (No status set) (Invalid status) TRIAL BOOKED ONLINE FREE TRIAL ATTE…" at bounding box center [275, 65] width 385 height 22
click at [256, 56] on div "View List Kanban" at bounding box center [236, 65] width 61 height 22
click at [203, 56] on div "Owner Show all Tiana Taylor-de Jonge Siina-Karoliina Suominen Legacy BJJ Dapto …" at bounding box center [175, 65] width 61 height 22
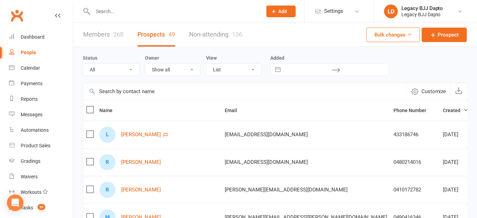
click at [213, 57] on label "View" at bounding box center [211, 58] width 11 height 6
click at [229, 60] on div "View List Kanban" at bounding box center [236, 65] width 61 height 22
click at [106, 40] on link "Members 268" at bounding box center [103, 35] width 40 height 24
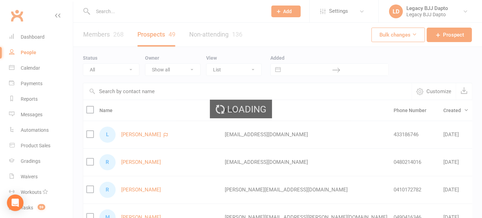
select select "100"
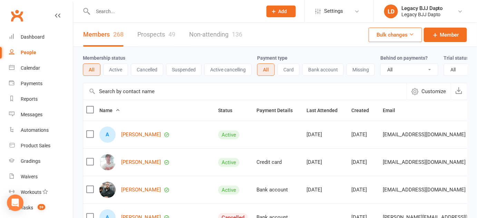
click at [163, 46] on link "Prospects 49" at bounding box center [156, 35] width 38 height 24
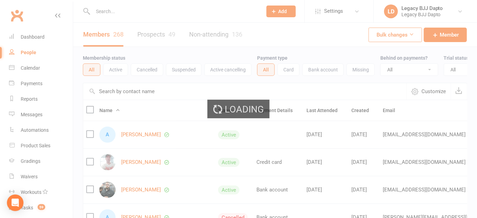
select select "100"
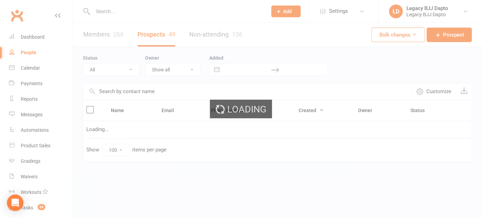
drag, startPoint x: 163, startPoint y: 46, endPoint x: 126, endPoint y: 37, distance: 37.9
click at [126, 37] on ui-view "Prospect Member Non-attending contact Class / event Appointment Grading event T…" at bounding box center [241, 96] width 482 height 188
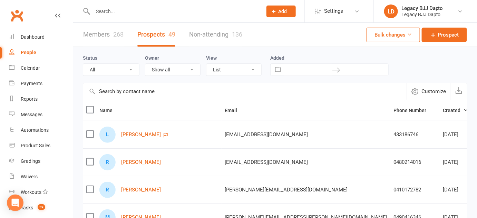
click at [111, 37] on link "Members 268" at bounding box center [103, 35] width 40 height 24
select select "100"
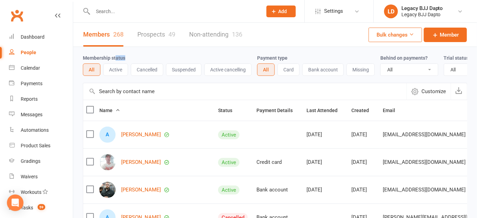
drag, startPoint x: 129, startPoint y: 63, endPoint x: 114, endPoint y: 55, distance: 16.8
click at [114, 55] on div "Membership status All Active Cancelled Suspended Active cancelling" at bounding box center [170, 65] width 174 height 22
drag, startPoint x: 114, startPoint y: 55, endPoint x: 126, endPoint y: 55, distance: 12.1
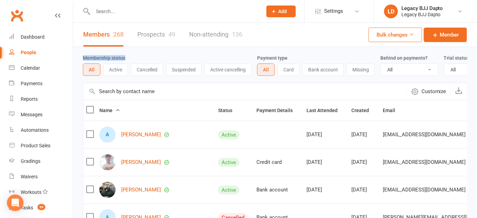
click at [126, 55] on div "Membership status All Active Cancelled Suspended Active cancelling" at bounding box center [170, 65] width 174 height 22
click at [105, 56] on label "Membership status" at bounding box center [104, 58] width 42 height 6
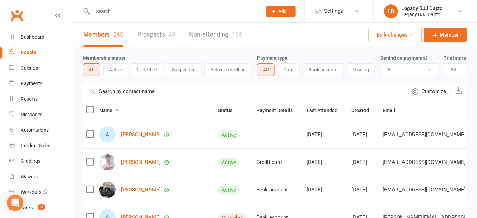
click at [123, 51] on div "Membership status All Active Cancelled Suspended Active cancelling Payment type…" at bounding box center [275, 65] width 385 height 36
drag, startPoint x: 123, startPoint y: 51, endPoint x: 123, endPoint y: 59, distance: 7.9
click at [123, 59] on div "Membership status All Active Cancelled Suspended Active cancelling Payment type…" at bounding box center [275, 65] width 385 height 36
click at [123, 59] on label "Membership status" at bounding box center [104, 58] width 42 height 6
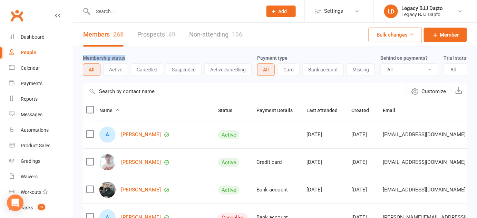
drag, startPoint x: 123, startPoint y: 59, endPoint x: 98, endPoint y: 51, distance: 26.8
click at [98, 51] on div "Membership status All Active Cancelled Suspended Active cancelling Payment type…" at bounding box center [275, 65] width 385 height 36
drag, startPoint x: 98, startPoint y: 51, endPoint x: 140, endPoint y: 58, distance: 42.7
click at [140, 58] on div "Membership status All Active Cancelled Suspended Active cancelling Payment type…" at bounding box center [275, 65] width 385 height 36
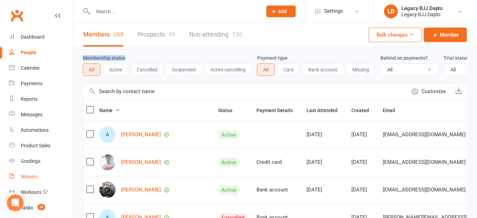
click at [27, 174] on div "Waivers" at bounding box center [29, 177] width 17 height 6
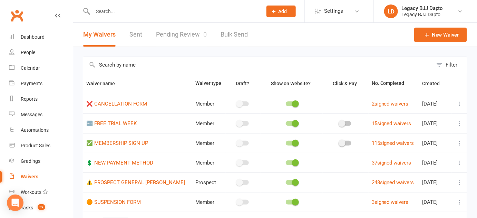
click at [169, 32] on link "Pending Review 0" at bounding box center [181, 35] width 51 height 24
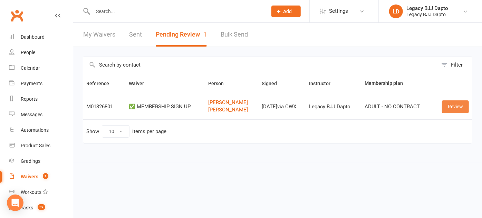
click at [457, 106] on link "Review" at bounding box center [455, 106] width 27 height 12
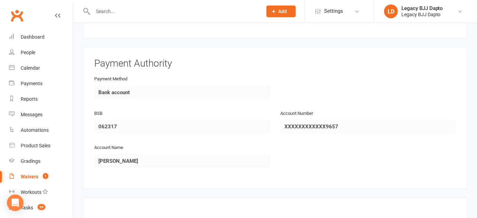
scroll to position [1027, 0]
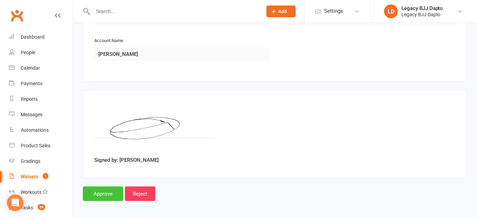
click at [105, 188] on input "Approve" at bounding box center [103, 194] width 40 height 15
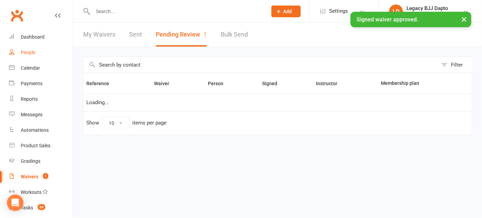
click at [28, 53] on div "People" at bounding box center [28, 53] width 15 height 6
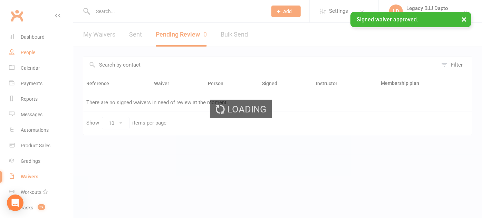
select select "100"
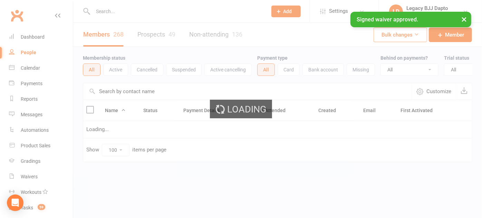
click at [124, 10] on input "text" at bounding box center [177, 12] width 172 height 10
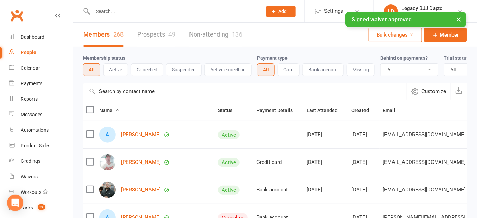
click at [123, 9] on input "text" at bounding box center [174, 12] width 167 height 10
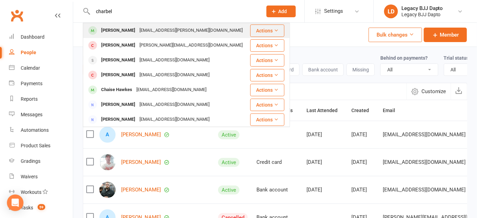
type input "charbel"
click at [105, 33] on div "[PERSON_NAME]" at bounding box center [118, 31] width 38 height 10
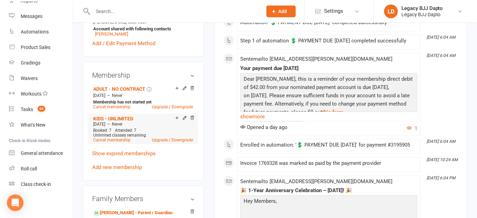
scroll to position [252, 0]
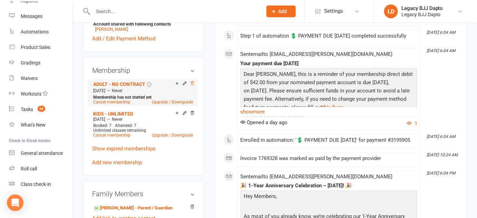
click at [191, 83] on icon at bounding box center [192, 83] width 5 height 5
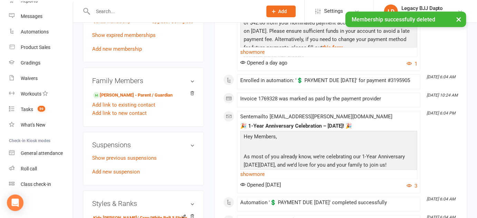
scroll to position [337, 0]
click at [135, 88] on div "Family Members Giselle Tadros - Parent / Guardian Add link to existing contact …" at bounding box center [143, 96] width 121 height 59
click at [137, 93] on link "Giselle Tadros - Parent / Guardian" at bounding box center [132, 95] width 79 height 7
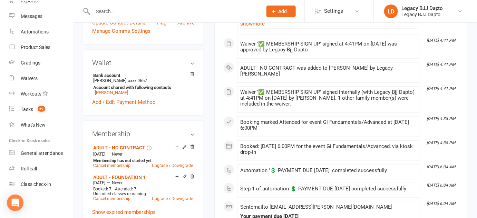
scroll to position [191, 0]
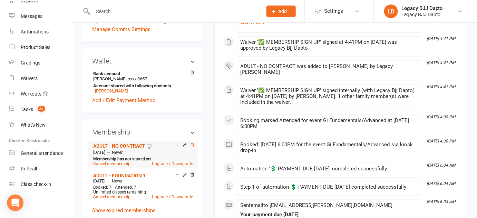
click at [193, 146] on icon at bounding box center [192, 145] width 3 height 4
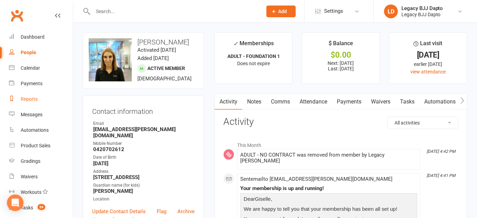
scroll to position [98, 0]
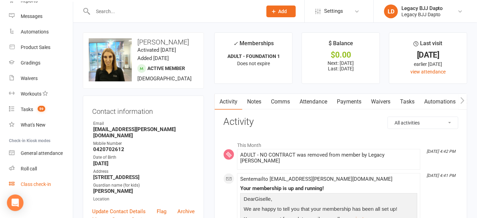
click at [47, 179] on link "Class check-in" at bounding box center [41, 185] width 64 height 16
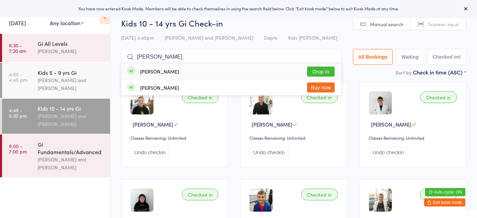
type input "[PERSON_NAME]"
click at [329, 68] on button "Drop in" at bounding box center [321, 72] width 28 height 10
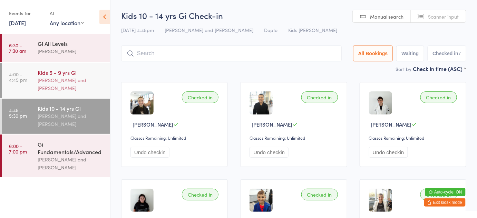
click at [49, 71] on div "Kids 5 - 9 yrs Gi" at bounding box center [71, 73] width 67 height 8
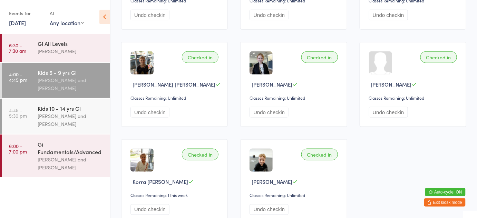
scroll to position [269, 0]
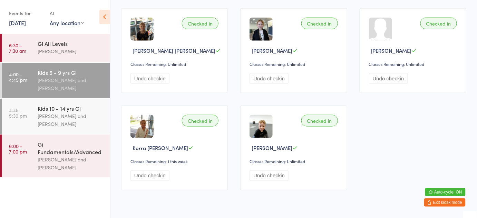
click at [434, 203] on button "Exit kiosk mode" at bounding box center [444, 203] width 41 height 8
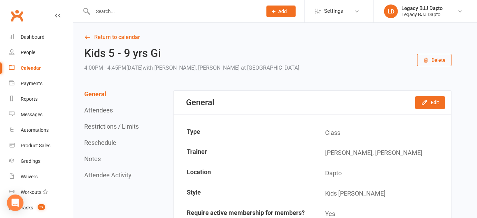
click at [319, 62] on div "Kids 5 - 9 yrs Gi 4:00PM - 4:45PM[DATE] with [PERSON_NAME], [PERSON_NAME] at [G…" at bounding box center [268, 60] width 368 height 26
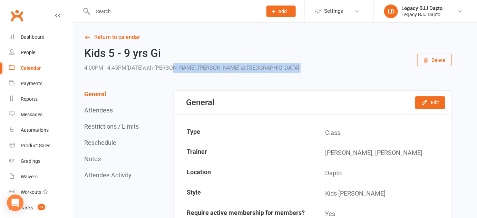
drag, startPoint x: 319, startPoint y: 62, endPoint x: 195, endPoint y: 54, distance: 124.6
click at [195, 54] on div "Kids 5 - 9 yrs Gi 4:00PM - 4:45PM[DATE] with [PERSON_NAME], [PERSON_NAME] at [G…" at bounding box center [268, 60] width 368 height 26
click at [175, 52] on h2 "Kids 5 - 9 yrs Gi" at bounding box center [191, 53] width 215 height 12
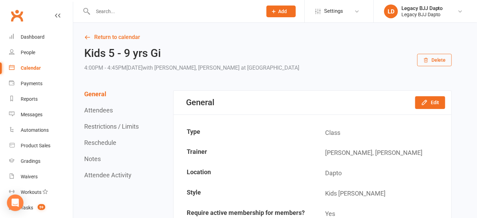
drag, startPoint x: 175, startPoint y: 52, endPoint x: 269, endPoint y: 71, distance: 96.0
click at [269, 71] on div "Kids 5 - 9 yrs Gi 4:00PM - 4:45PM[DATE] with [PERSON_NAME], [PERSON_NAME] at [G…" at bounding box center [191, 60] width 215 height 26
click at [191, 69] on span "with [PERSON_NAME], [PERSON_NAME]" at bounding box center [191, 68] width 97 height 7
click at [40, 59] on link "People" at bounding box center [41, 53] width 64 height 16
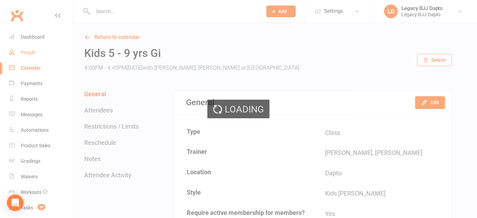
select select "100"
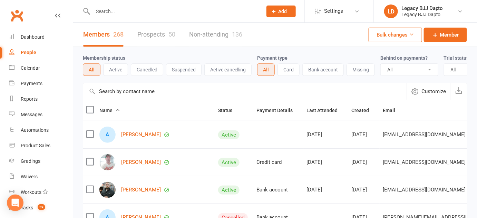
click at [132, 29] on div "Members 268 Prospects 50 Non-attending 136" at bounding box center [162, 35] width 179 height 24
click at [140, 32] on link "Prospects 50" at bounding box center [156, 35] width 38 height 24
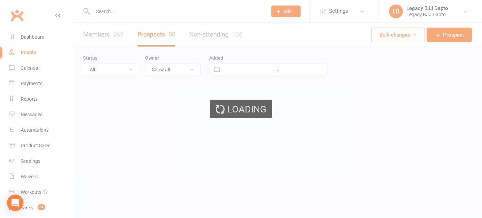
select select "100"
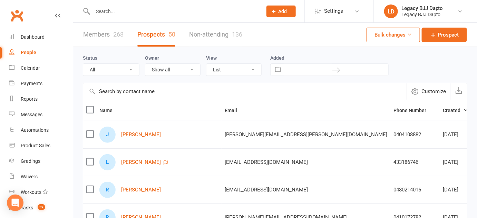
click at [132, 130] on div "J [PERSON_NAME]" at bounding box center [158, 135] width 119 height 16
click at [133, 136] on link "[PERSON_NAME]" at bounding box center [141, 135] width 40 height 6
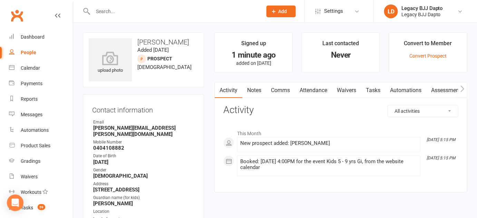
click at [303, 141] on div "New prospect added: [PERSON_NAME]" at bounding box center [328, 144] width 177 height 6
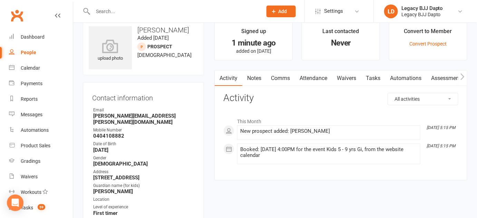
scroll to position [6, 0]
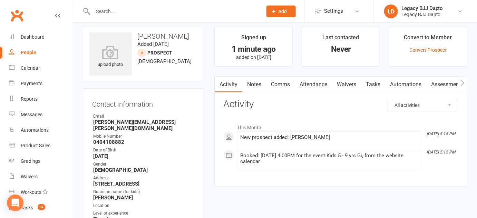
click at [199, 84] on contact-information "upload photo [PERSON_NAME] Added [DATE] prospect [DEMOGRAPHIC_DATA] Contact inf…" at bounding box center [143, 141] width 121 height 228
click at [227, 131] on div "This Month [DATE] 5:15 PM New prospect added: [PERSON_NAME] [DATE] 5:15 PM Book…" at bounding box center [340, 146] width 235 height 50
click at [217, 77] on button "button" at bounding box center [219, 85] width 9 height 16
drag, startPoint x: 217, startPoint y: 76, endPoint x: 242, endPoint y: 114, distance: 45.8
click at [242, 114] on div "Activity Notes Comms Attendance Waivers Tasks Automations Assessments All activ…" at bounding box center [340, 131] width 253 height 111
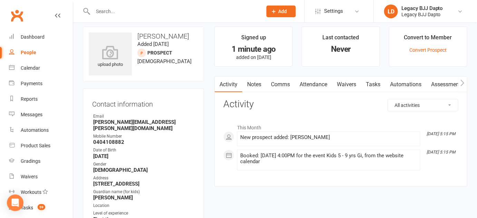
click at [242, 114] on div "All activities Bookings / Attendances Communications Notes Failed SMSes Grading…" at bounding box center [340, 137] width 235 height 77
drag, startPoint x: 242, startPoint y: 114, endPoint x: 234, endPoint y: 104, distance: 13.1
click at [234, 104] on div "All activities Bookings / Attendances Communications Notes Failed SMSes Grading…" at bounding box center [340, 137] width 235 height 77
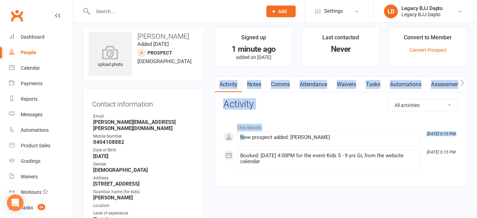
drag, startPoint x: 211, startPoint y: 69, endPoint x: 243, endPoint y: 145, distance: 82.8
click at [243, 145] on main "Signed up 1 minute ago added on [DATE] Last contacted Never Convert to Member C…" at bounding box center [340, 110] width 263 height 167
click at [243, 145] on li "[DATE] 5:15 PM New prospect added: [PERSON_NAME]" at bounding box center [328, 139] width 183 height 15
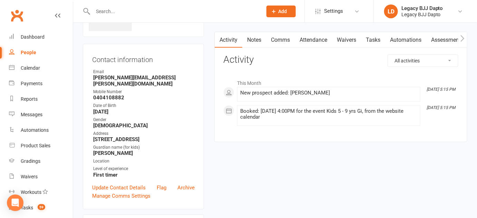
scroll to position [0, 0]
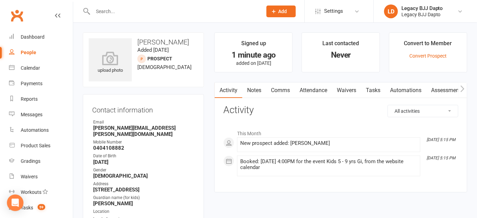
click at [344, 89] on link "Waivers" at bounding box center [346, 91] width 29 height 16
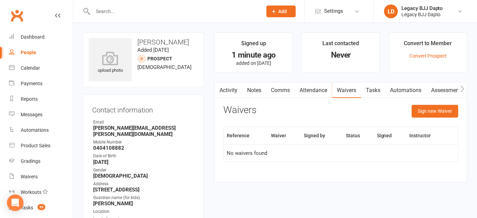
click at [238, 95] on link "Activity" at bounding box center [229, 91] width 28 height 16
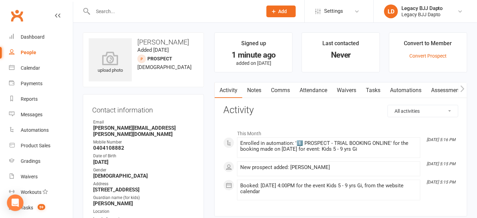
click at [30, 51] on div "People" at bounding box center [29, 53] width 16 height 6
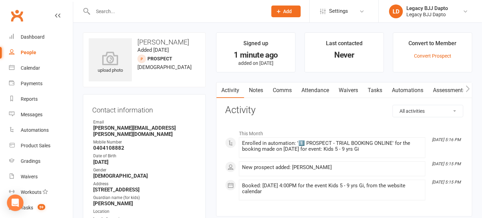
select select "100"
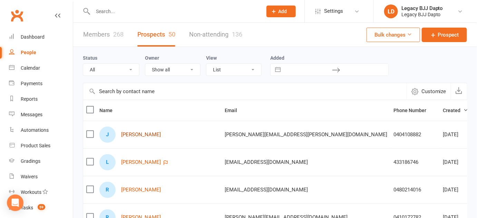
click at [127, 132] on link "[PERSON_NAME]" at bounding box center [141, 135] width 40 height 6
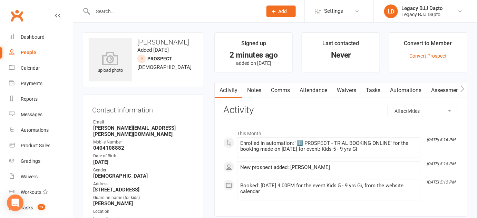
click at [347, 90] on link "Waivers" at bounding box center [346, 91] width 29 height 16
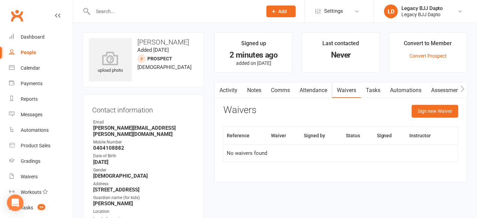
click at [225, 90] on link "Activity" at bounding box center [229, 91] width 28 height 16
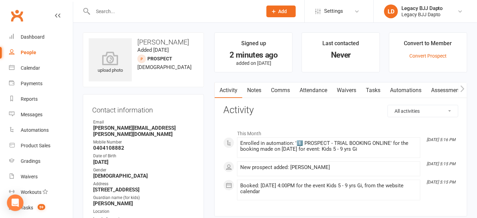
click at [350, 87] on link "Waivers" at bounding box center [346, 91] width 29 height 16
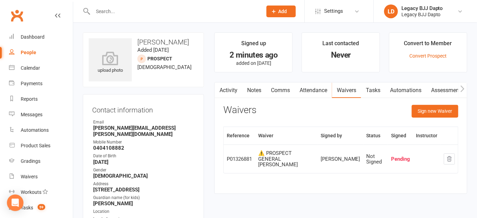
click at [285, 84] on link "Comms" at bounding box center [280, 91] width 29 height 16
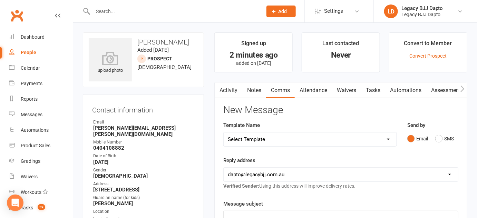
click at [323, 84] on link "Attendance" at bounding box center [313, 91] width 37 height 16
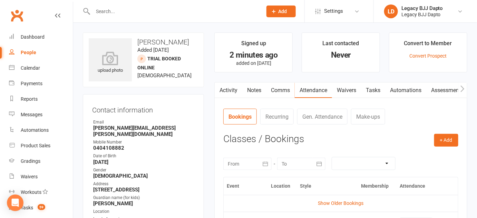
click at [35, 58] on link "People" at bounding box center [41, 53] width 64 height 16
select select "100"
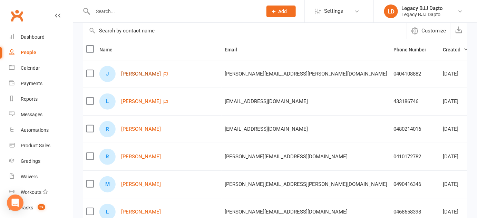
scroll to position [75, 0]
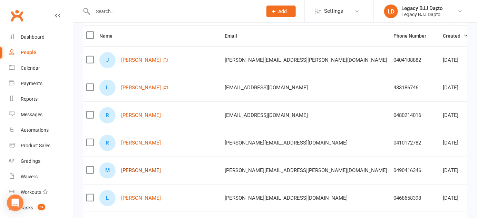
click at [151, 168] on link "[PERSON_NAME]" at bounding box center [141, 171] width 40 height 6
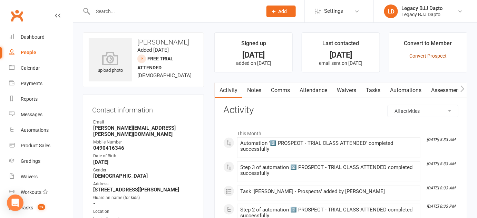
click at [417, 57] on link "Convert Prospect" at bounding box center [428, 56] width 37 height 6
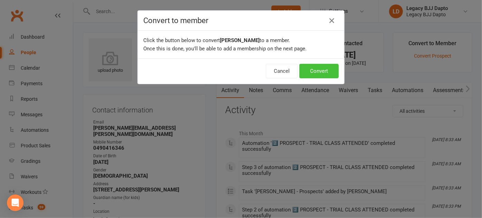
click at [327, 69] on button "Convert" at bounding box center [318, 71] width 39 height 15
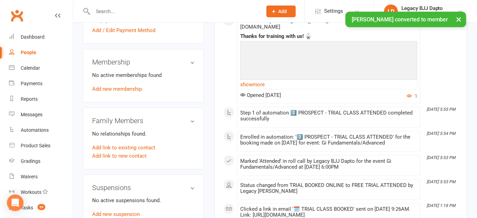
scroll to position [243, 0]
click at [125, 86] on link "Add new membership" at bounding box center [117, 89] width 50 height 6
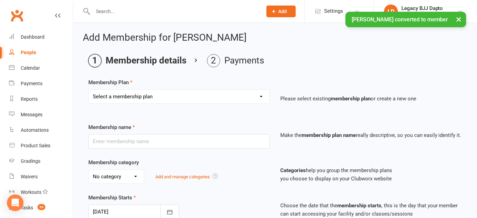
click at [195, 97] on select "Select a membership plan Create new Membership Plan ADULT - CASUAL ADULT - FOUN…" at bounding box center [179, 97] width 181 height 14
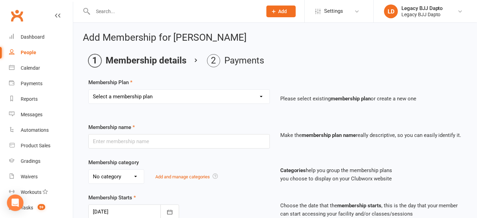
select select "11"
click at [89, 90] on select "Select a membership plan Create new Membership Plan ADULT - CASUAL ADULT - FOUN…" at bounding box center [179, 97] width 181 height 14
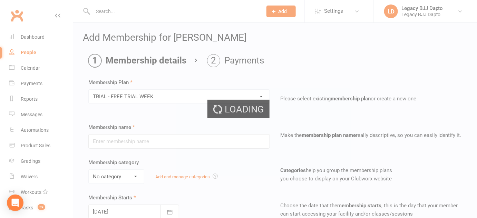
type input "TRIAL - FREE TRIAL WEEK"
select select "4"
type input "1"
select select "1"
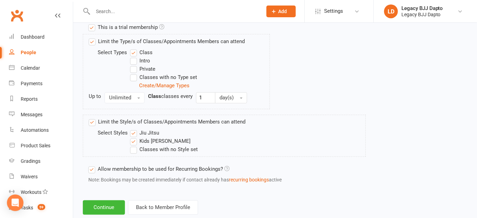
scroll to position [361, 0]
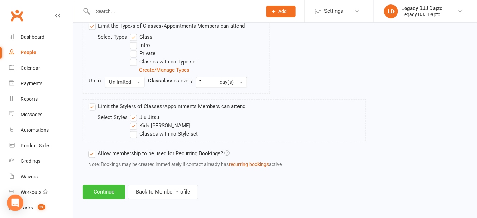
click at [103, 192] on button "Continue" at bounding box center [104, 192] width 42 height 15
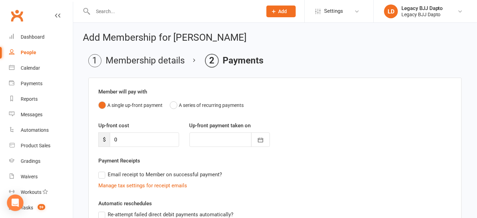
scroll to position [129, 0]
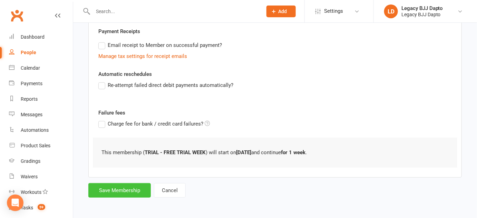
click at [105, 190] on button "Save Membership" at bounding box center [119, 190] width 63 height 15
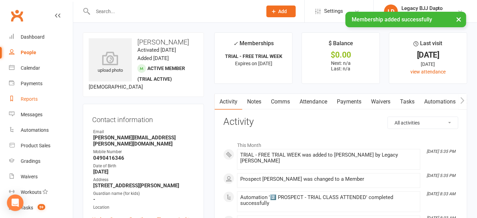
scroll to position [98, 0]
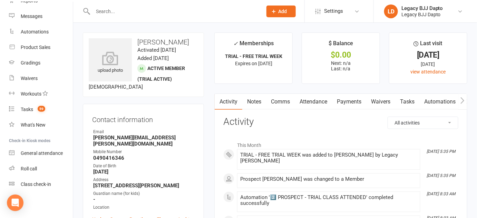
click at [248, 98] on link "Notes" at bounding box center [254, 102] width 24 height 16
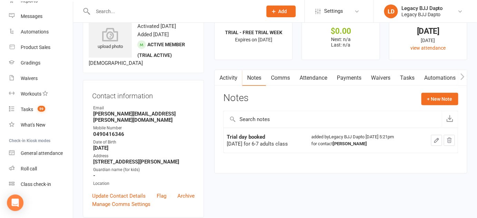
scroll to position [25, 0]
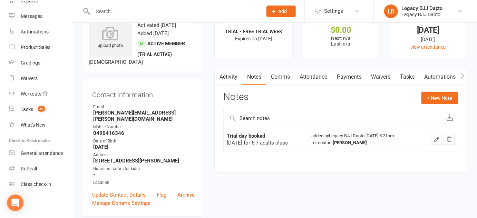
click at [290, 118] on input "text" at bounding box center [333, 118] width 218 height 17
